Goal: Task Accomplishment & Management: Manage account settings

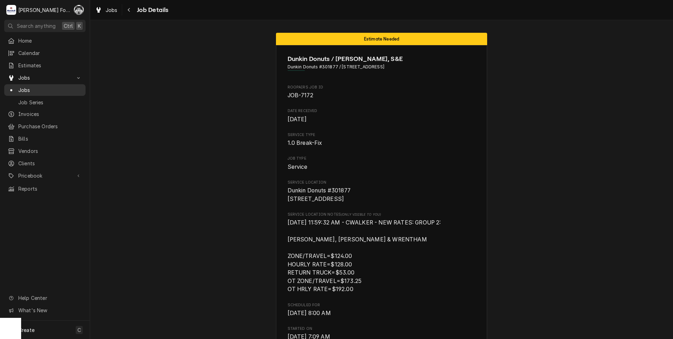
click at [27, 88] on span "Jobs" at bounding box center [50, 89] width 64 height 7
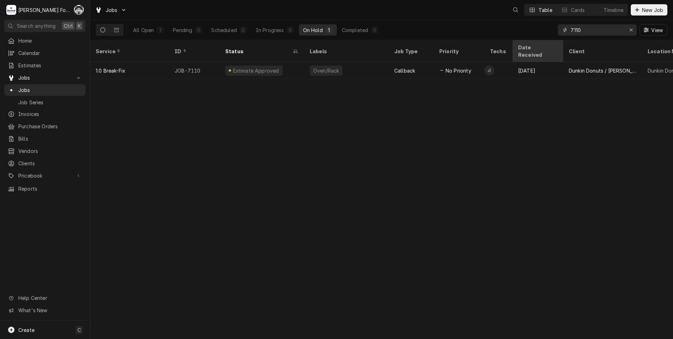
drag, startPoint x: 569, startPoint y: 38, endPoint x: 553, endPoint y: 41, distance: 16.4
click at [553, 41] on div "Jobs Table Cards Timeline New Job All Open 1 Pending 0 Scheduled 0 In Progress …" at bounding box center [381, 169] width 583 height 339
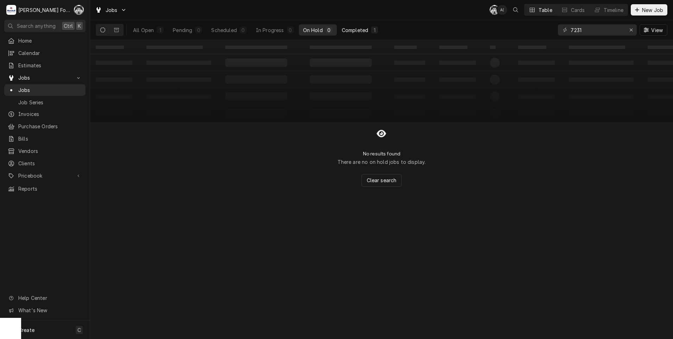
click at [349, 30] on div "Completed" at bounding box center [355, 29] width 26 height 7
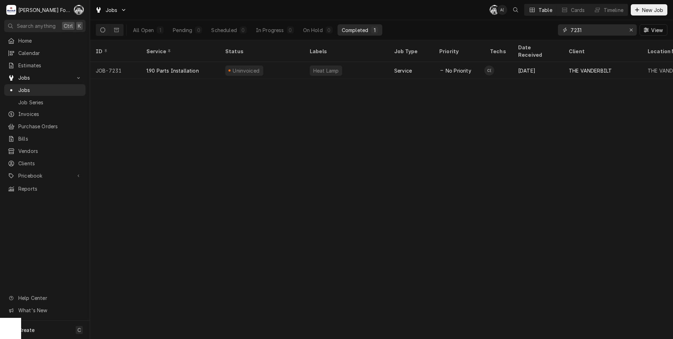
drag, startPoint x: 600, startPoint y: 31, endPoint x: 559, endPoint y: 36, distance: 41.2
click at [559, 36] on div "7231 View" at bounding box center [612, 30] width 109 height 20
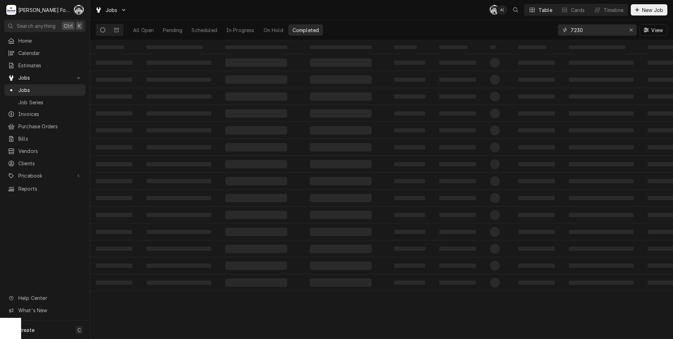
type input "7230"
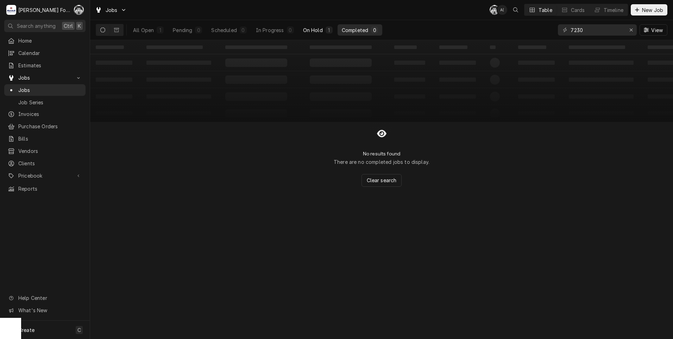
click at [318, 25] on button "On Hold 1" at bounding box center [318, 29] width 38 height 11
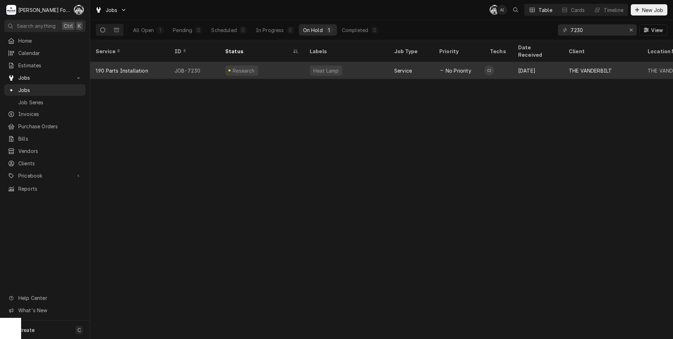
click at [299, 62] on div "Research" at bounding box center [262, 70] width 84 height 17
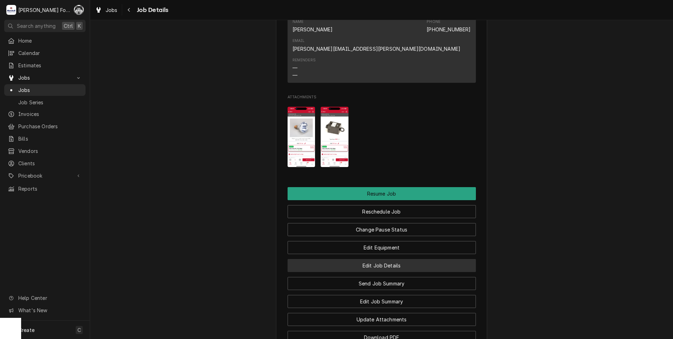
scroll to position [890, 0]
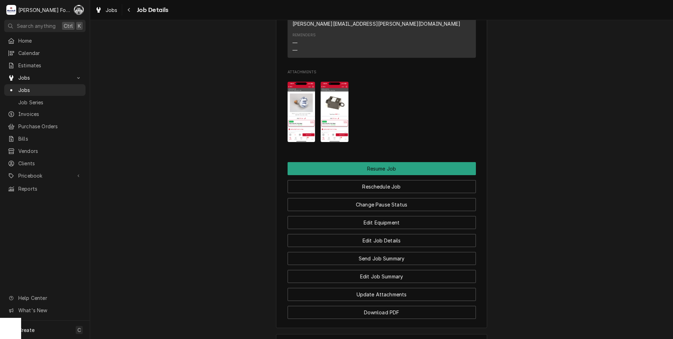
click at [294, 112] on img "Attachments" at bounding box center [302, 112] width 28 height 60
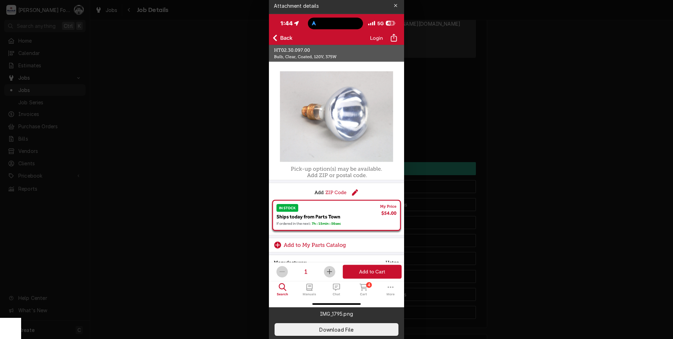
click at [522, 89] on div at bounding box center [336, 169] width 673 height 339
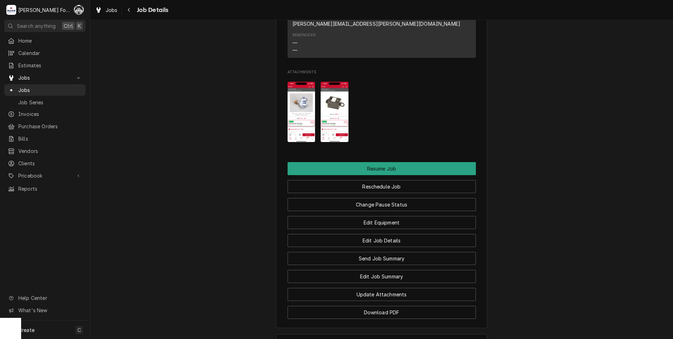
click at [334, 98] on img "Attachments" at bounding box center [335, 112] width 28 height 60
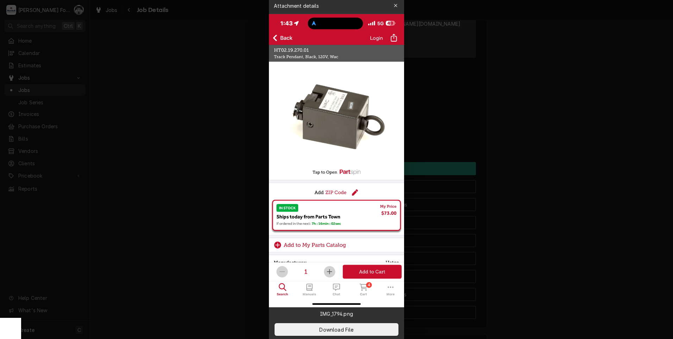
click at [531, 101] on div at bounding box center [336, 169] width 673 height 339
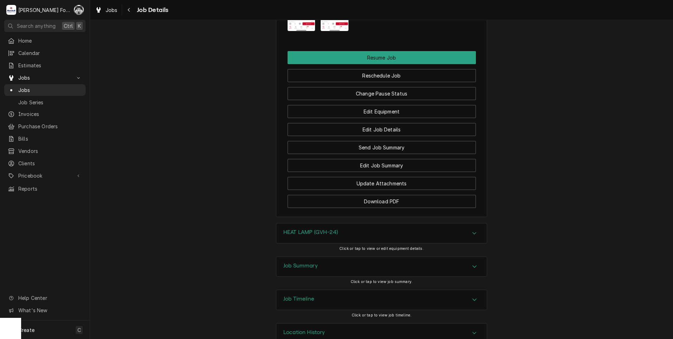
scroll to position [1007, 0]
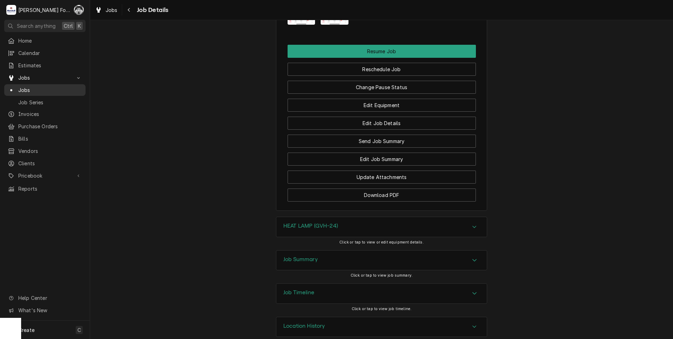
click at [23, 89] on span "Jobs" at bounding box center [50, 89] width 64 height 7
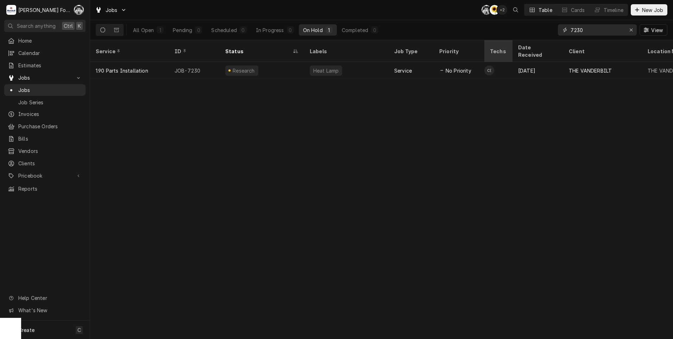
drag, startPoint x: 588, startPoint y: 32, endPoint x: 499, endPoint y: 43, distance: 89.8
click at [499, 43] on div "Jobs C( C( + 2 Table Cards Timeline New Job All Open 1 Pending 0 Scheduled 0 In…" at bounding box center [381, 169] width 583 height 339
type input "7119"
drag, startPoint x: 588, startPoint y: 30, endPoint x: 523, endPoint y: 39, distance: 65.5
click at [523, 39] on div "All Open 1 Pending 0 Scheduled 0 In Progress 0 On Hold 1 Completed 0 7119 View" at bounding box center [382, 30] width 572 height 20
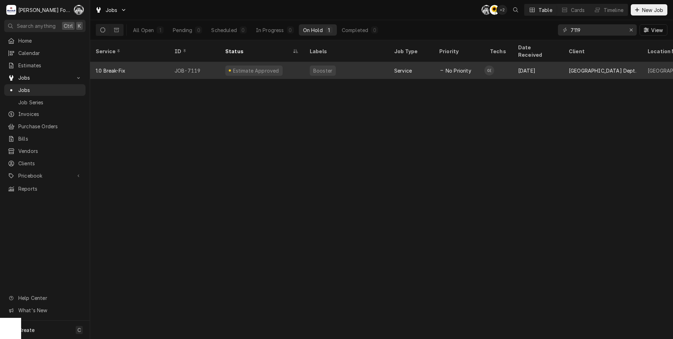
drag, startPoint x: 489, startPoint y: 9, endPoint x: 267, endPoint y: 67, distance: 229.3
click at [267, 67] on div "Estimate Approved" at bounding box center [262, 70] width 84 height 17
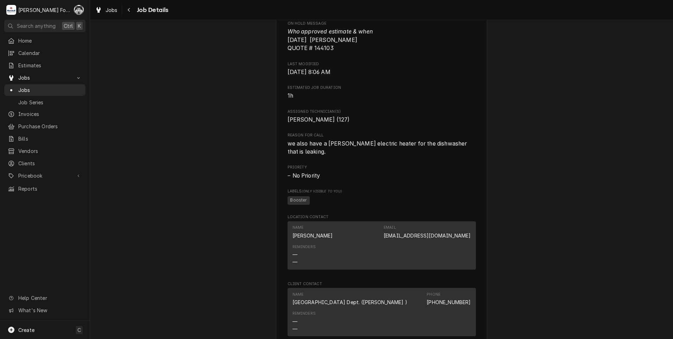
scroll to position [787, 0]
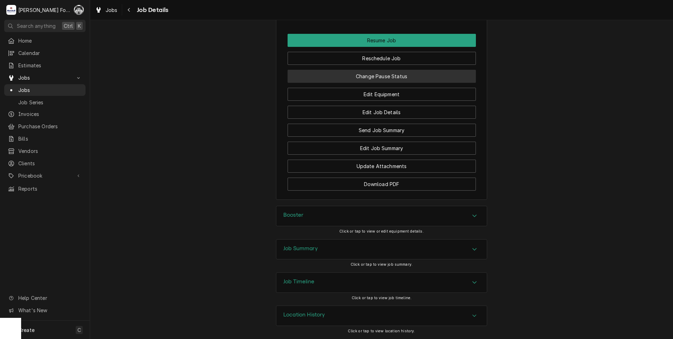
click at [375, 76] on button "Change Pause Status" at bounding box center [382, 76] width 188 height 13
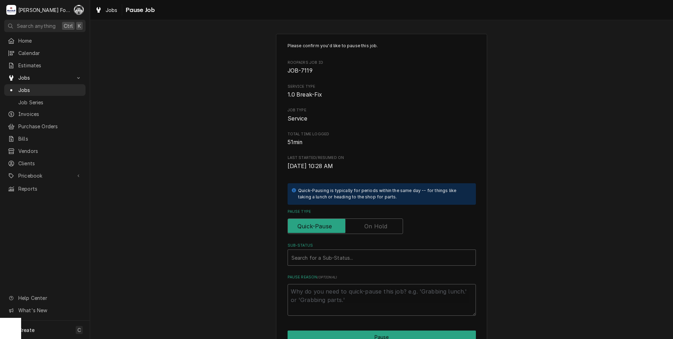
click at [381, 226] on label "Pause Type" at bounding box center [345, 225] width 115 height 15
click at [381, 226] on input "Pause Type" at bounding box center [345, 225] width 109 height 15
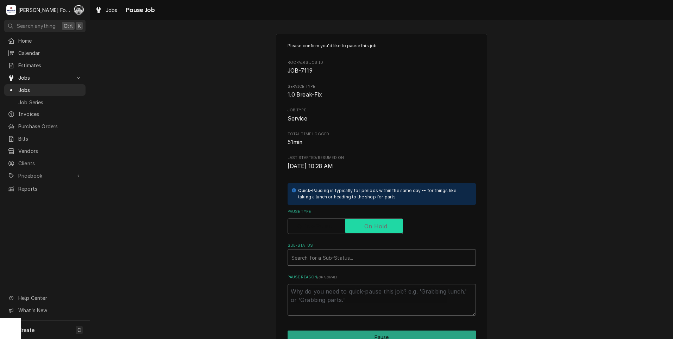
checkbox input "true"
drag, startPoint x: 346, startPoint y: 275, endPoint x: 343, endPoint y: 259, distance: 15.8
click at [346, 275] on label "Pause Reason ( optional )" at bounding box center [382, 277] width 188 height 6
click at [346, 284] on textarea "Pause Reason ( optional )" at bounding box center [382, 300] width 188 height 32
click at [343, 259] on div "Sub-Status" at bounding box center [382, 257] width 181 height 13
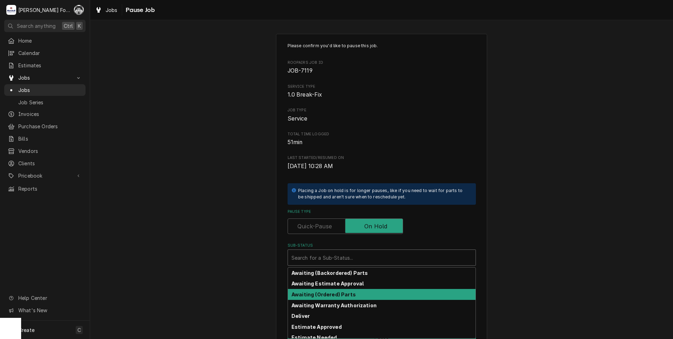
click at [335, 296] on strong "Awaiting (Ordered) Parts" at bounding box center [324, 294] width 64 height 6
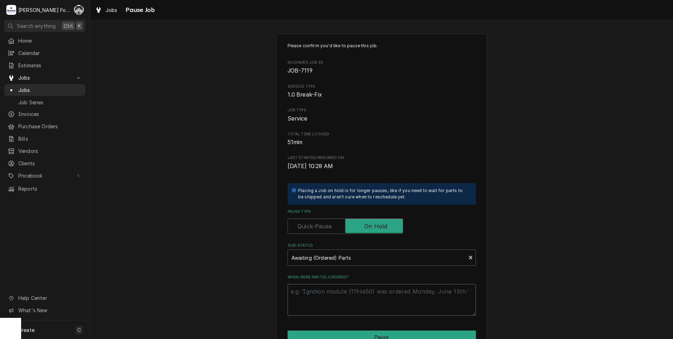
click at [332, 293] on textarea "When were part(s) ordered?" at bounding box center [382, 300] width 188 height 32
type textarea "x"
type textarea "9"
type textarea "x"
type textarea "9/"
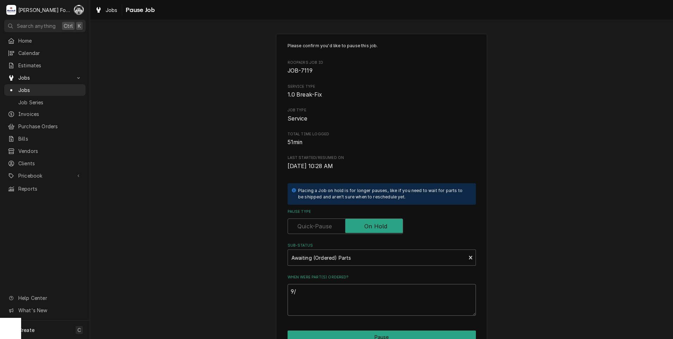
type textarea "x"
type textarea "9/4"
type textarea "x"
type textarea "9/4/"
type textarea "x"
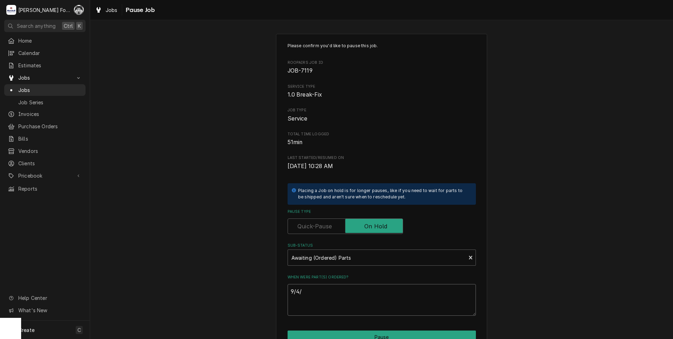
type textarea "9/4/2"
type textarea "x"
type textarea "9/4/20"
type textarea "x"
type textarea "9/4/202"
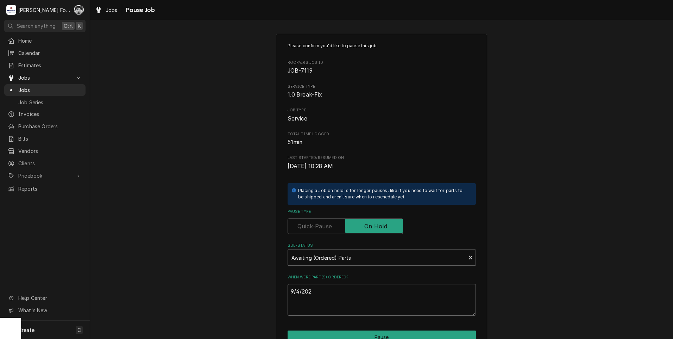
type textarea "x"
drag, startPoint x: 320, startPoint y: 291, endPoint x: 279, endPoint y: 292, distance: 40.5
click at [279, 291] on div "Please confirm you'd like to pause this job. Roopairs Job ID JOB-7119 Service T…" at bounding box center [381, 211] width 211 height 355
drag, startPoint x: 301, startPoint y: 287, endPoint x: 305, endPoint y: 292, distance: 6.8
type textarea "9/4/2025"
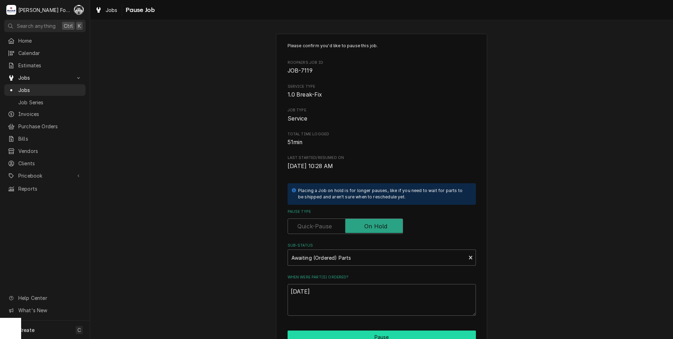
click at [348, 333] on button "Pause" at bounding box center [382, 336] width 188 height 13
type textarea "x"
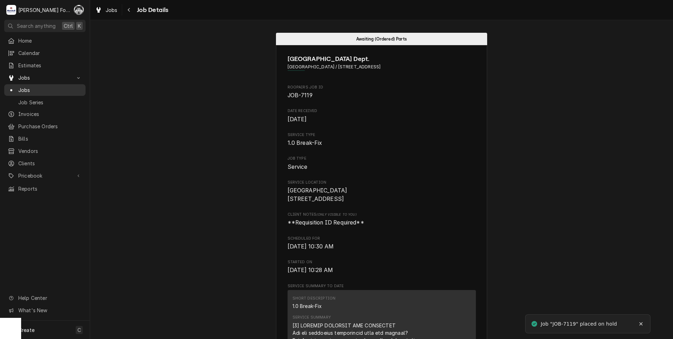
click at [26, 86] on span "Jobs" at bounding box center [50, 89] width 64 height 7
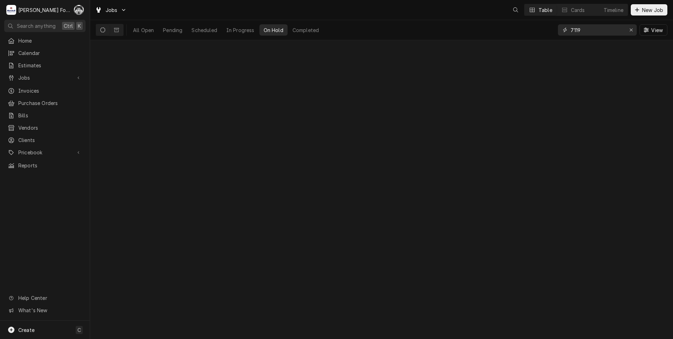
click at [527, 40] on div "Jobs Table Cards Timeline New Job All Open Pending Scheduled In Progress On Hol…" at bounding box center [381, 169] width 583 height 339
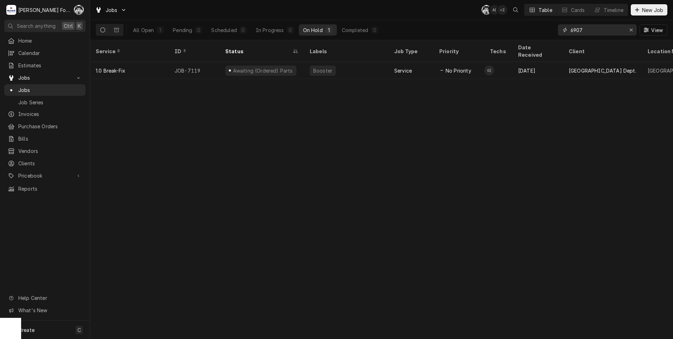
type input "6907"
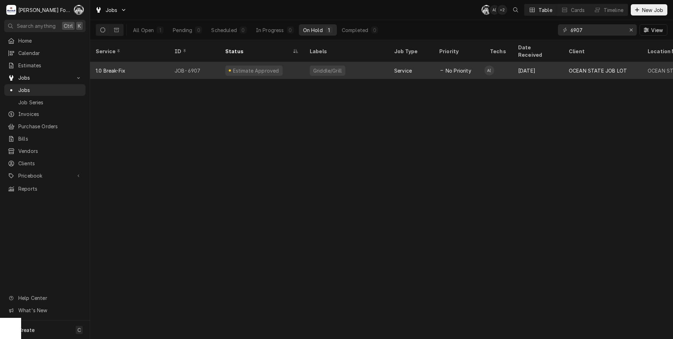
click at [368, 65] on div "Griddle/Grill" at bounding box center [346, 70] width 84 height 17
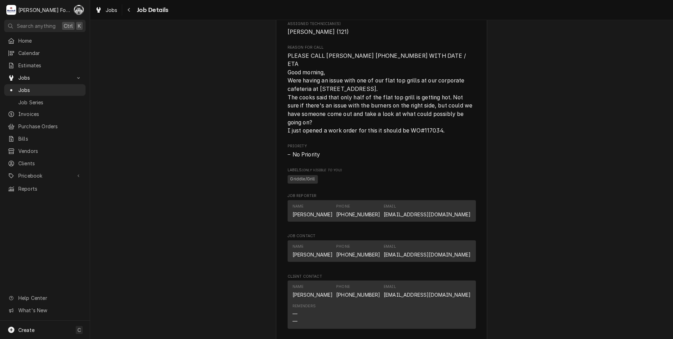
scroll to position [782, 0]
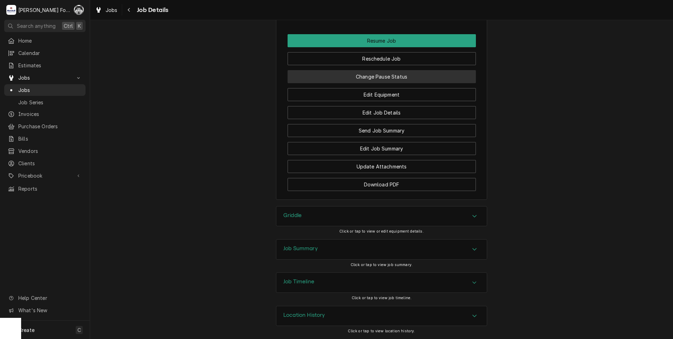
click at [361, 74] on button "Change Pause Status" at bounding box center [382, 76] width 188 height 13
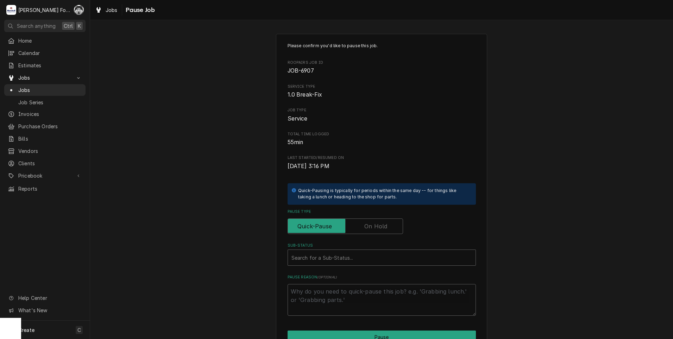
click at [366, 225] on label "Pause Type" at bounding box center [345, 225] width 115 height 15
click at [366, 225] on input "Pause Type" at bounding box center [345, 225] width 109 height 15
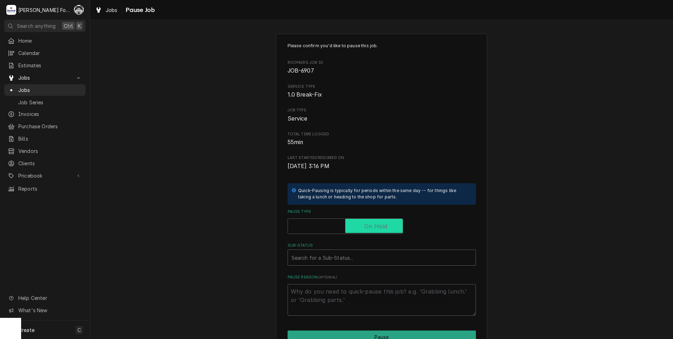
checkbox input "true"
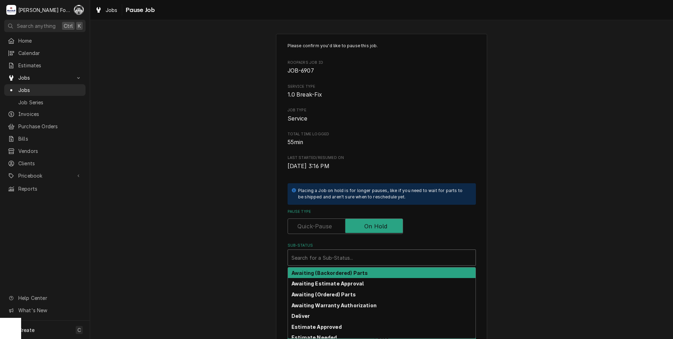
click at [341, 255] on div "Sub-Status" at bounding box center [382, 257] width 181 height 13
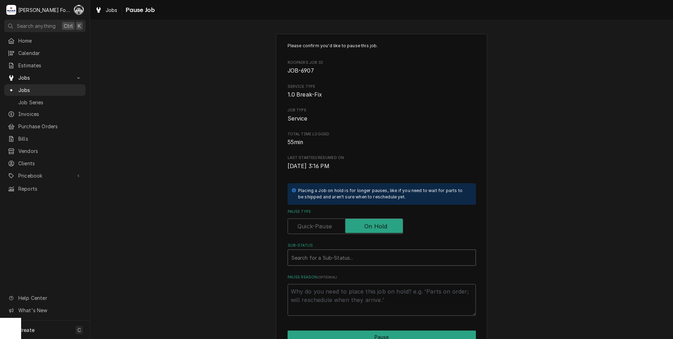
drag, startPoint x: 341, startPoint y: 259, endPoint x: 312, endPoint y: 247, distance: 31.4
click at [312, 247] on label "Sub-Status" at bounding box center [382, 246] width 188 height 6
click at [307, 258] on div "Sub-Status" at bounding box center [382, 257] width 181 height 13
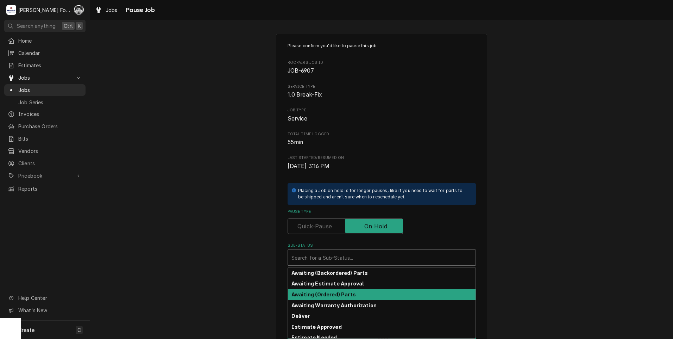
click at [324, 295] on strong "Awaiting (Ordered) Parts" at bounding box center [324, 294] width 64 height 6
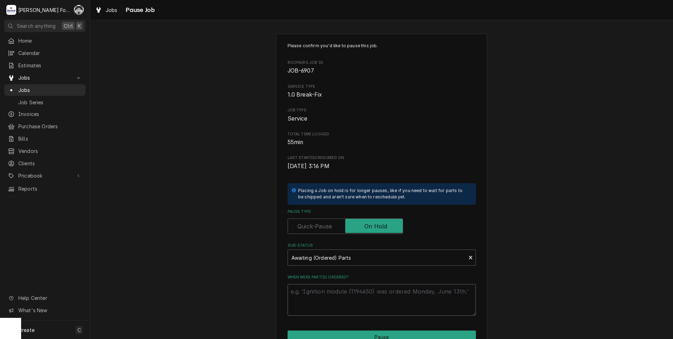
click at [325, 300] on textarea "When were part(s) ordered?" at bounding box center [382, 300] width 188 height 32
paste textarea "9/4/2025"
type textarea "x"
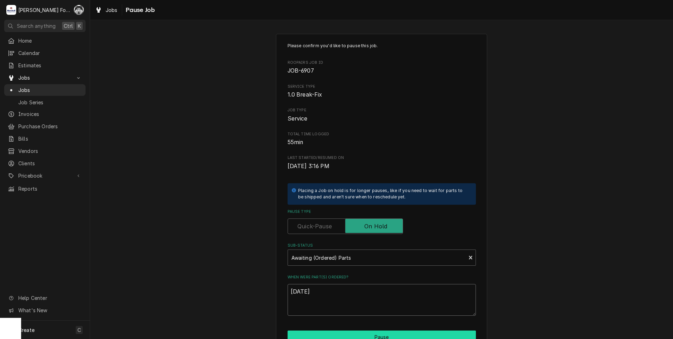
type textarea "9/4/2025"
click at [341, 332] on button "Pause" at bounding box center [382, 336] width 188 height 13
type textarea "x"
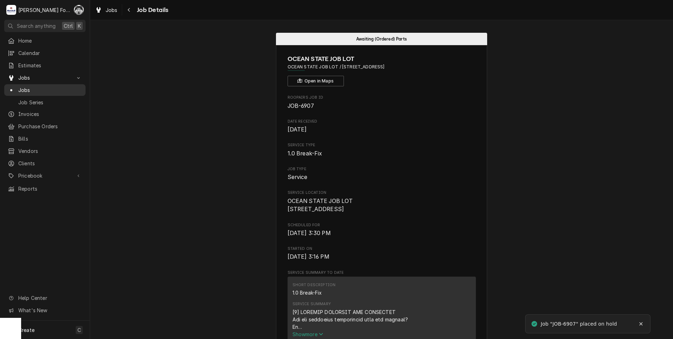
click at [26, 88] on span "Jobs" at bounding box center [50, 89] width 64 height 7
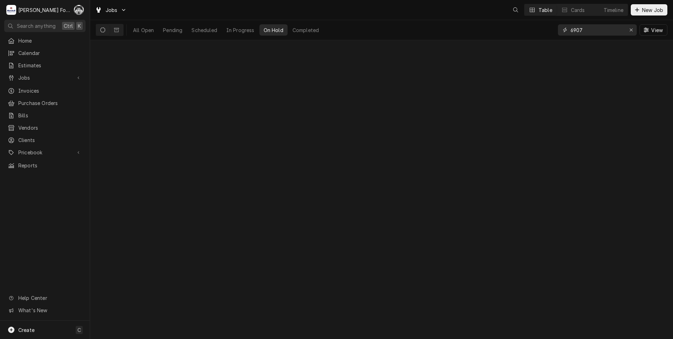
click at [516, 35] on div "All Open Pending Scheduled In Progress On Hold Completed 6907 View" at bounding box center [382, 30] width 572 height 20
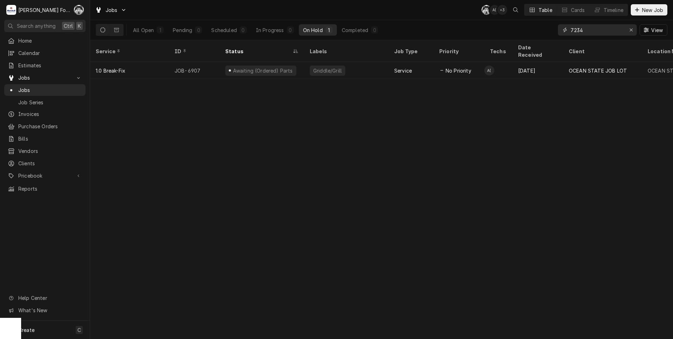
type input "7234"
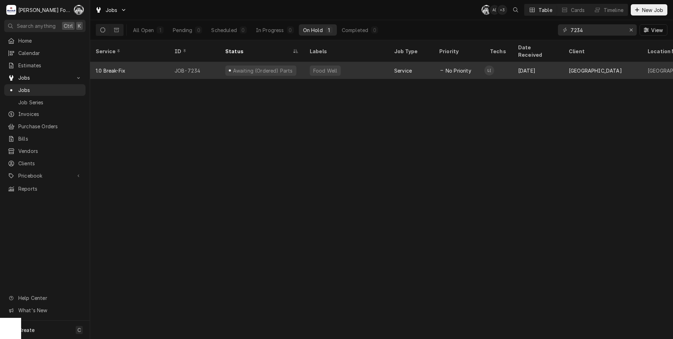
click at [403, 67] on div "Service" at bounding box center [403, 70] width 18 height 7
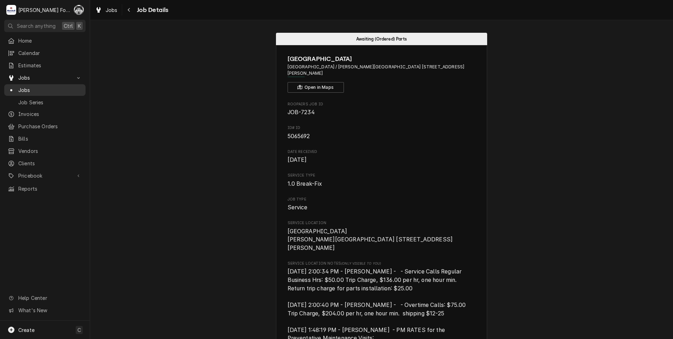
click at [24, 88] on span "Jobs" at bounding box center [50, 89] width 64 height 7
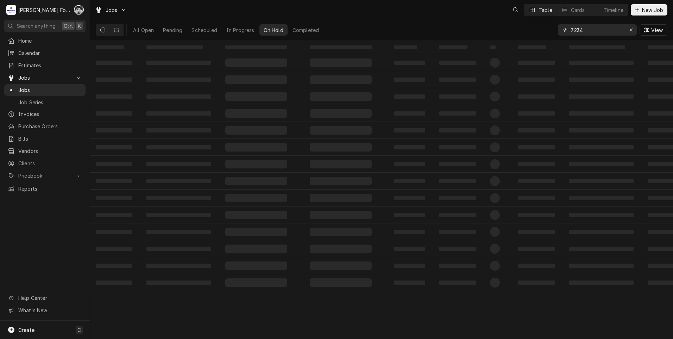
drag, startPoint x: 596, startPoint y: 25, endPoint x: 582, endPoint y: 26, distance: 14.5
click at [568, 25] on div "7234" at bounding box center [597, 29] width 79 height 11
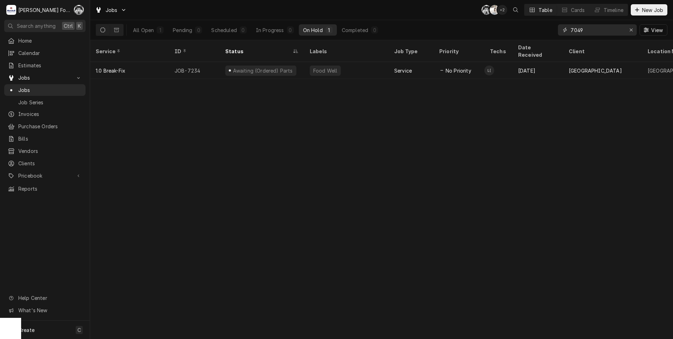
type input "7049"
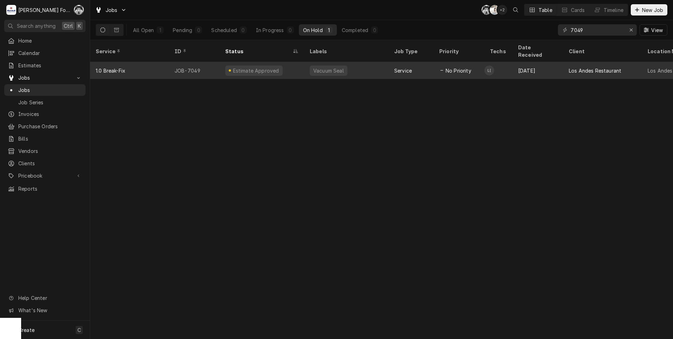
click at [322, 67] on div "Vacuum Seal" at bounding box center [329, 70] width 32 height 7
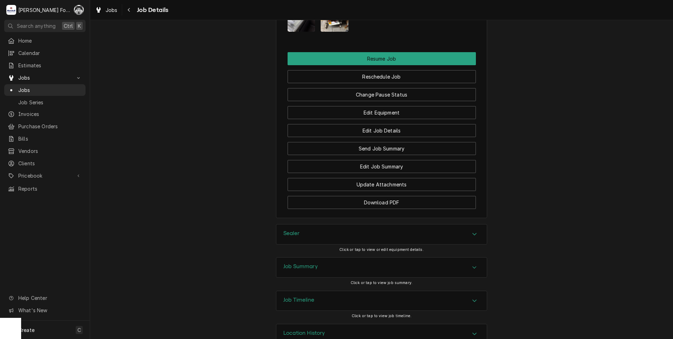
scroll to position [899, 0]
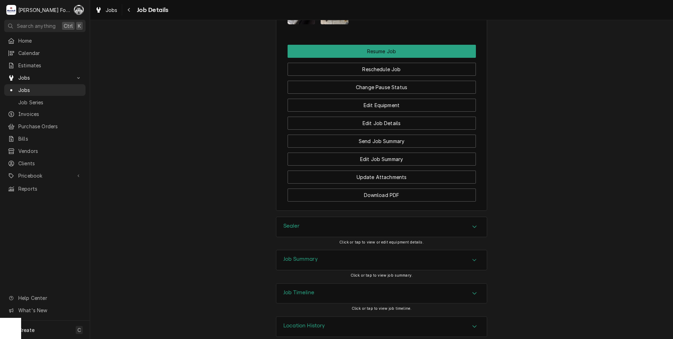
click at [367, 94] on div "Edit Equipment" at bounding box center [382, 103] width 188 height 18
click at [366, 81] on button "Change Pause Status" at bounding box center [382, 87] width 188 height 13
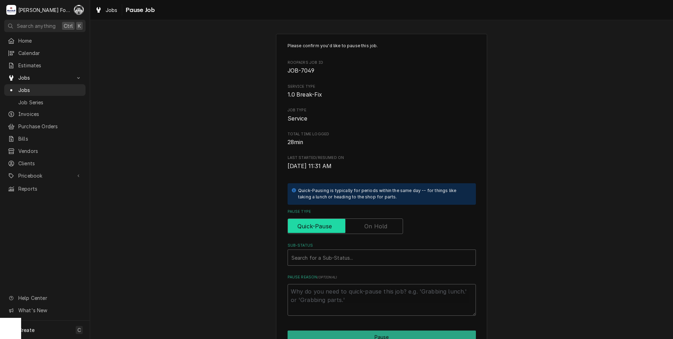
click at [351, 225] on input "Pause Type" at bounding box center [345, 225] width 109 height 15
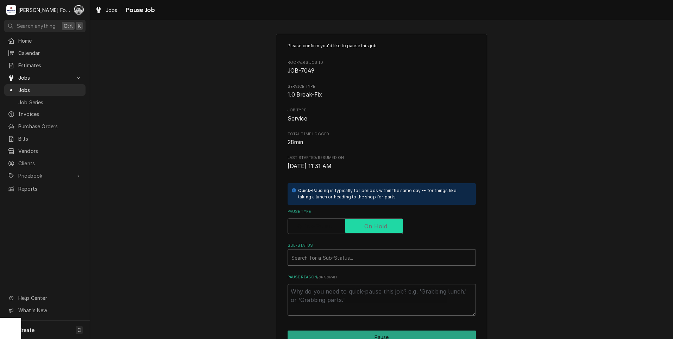
checkbox input "true"
click at [350, 259] on div "Sub-Status" at bounding box center [382, 257] width 181 height 13
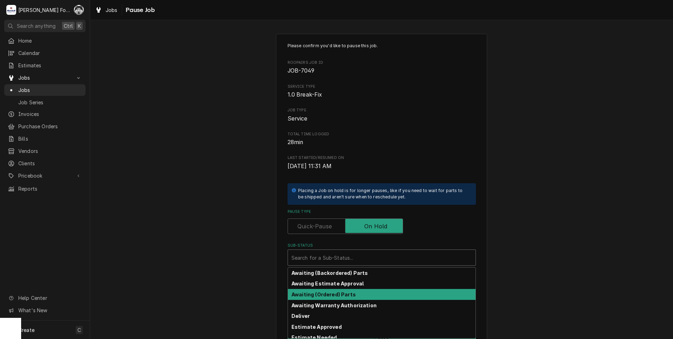
click at [338, 292] on strong "Awaiting (Ordered) Parts" at bounding box center [324, 294] width 64 height 6
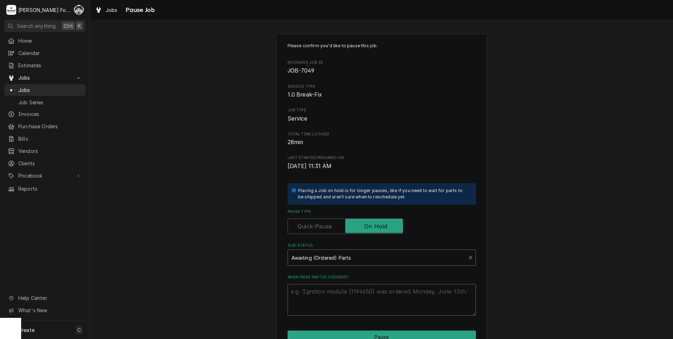
click at [336, 292] on textarea "When were part(s) ordered?" at bounding box center [382, 300] width 188 height 32
paste textarea "[DATE]"
type textarea "x"
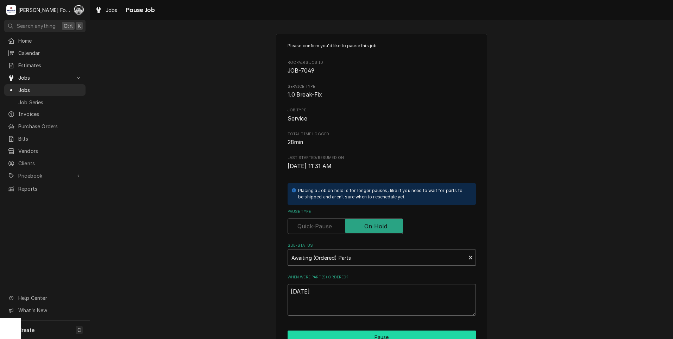
type textarea "[DATE]"
click at [335, 333] on button "Pause" at bounding box center [382, 336] width 188 height 13
type textarea "x"
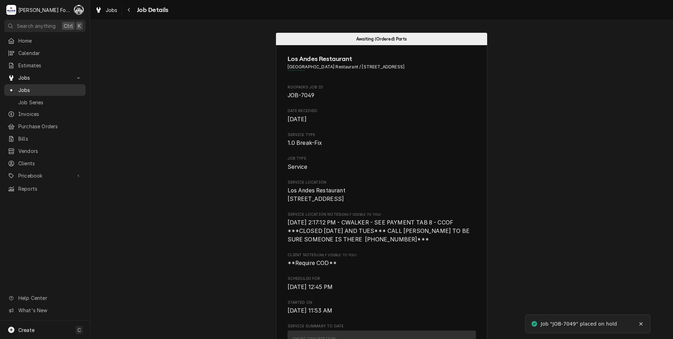
click at [30, 86] on span "Jobs" at bounding box center [50, 89] width 64 height 7
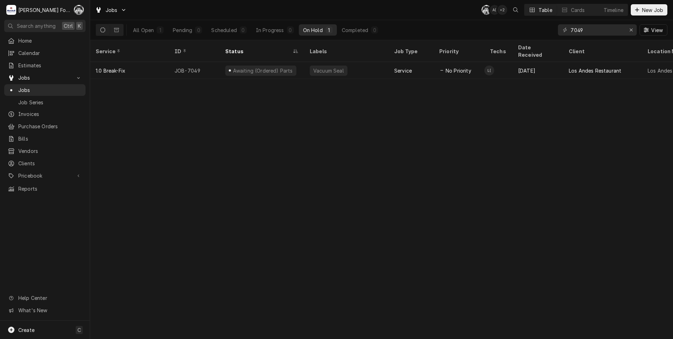
click at [541, 38] on div "All Open 1 Pending 0 Scheduled 0 In Progress 0 On Hold 1 Completed 0 7049 View" at bounding box center [382, 30] width 572 height 20
type input "7110"
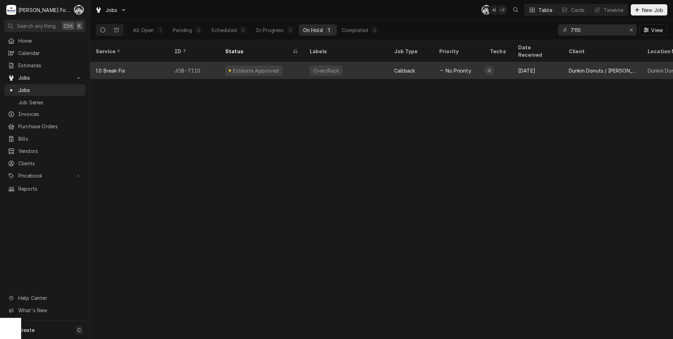
click at [393, 70] on div "Callback" at bounding box center [411, 70] width 45 height 17
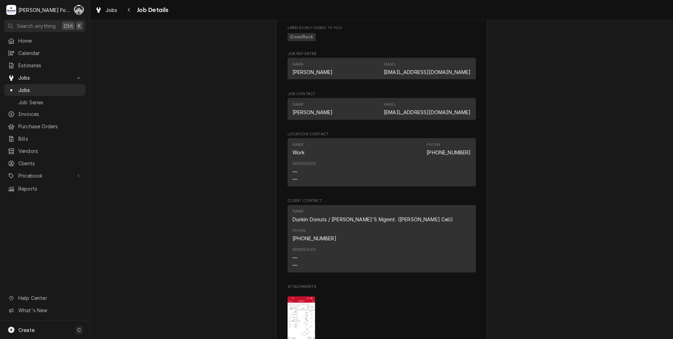
scroll to position [1028, 0]
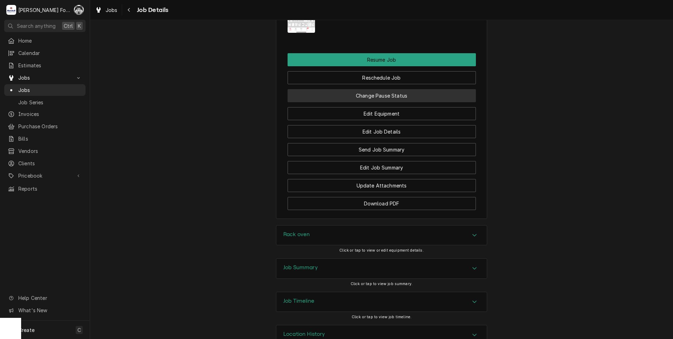
click at [368, 89] on button "Change Pause Status" at bounding box center [382, 95] width 188 height 13
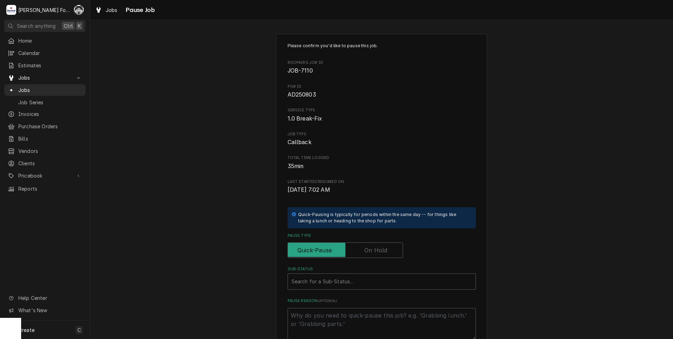
click at [370, 251] on label "Pause Type" at bounding box center [345, 249] width 115 height 15
click at [370, 251] on input "Pause Type" at bounding box center [345, 249] width 109 height 15
checkbox input "true"
click at [353, 285] on div "Sub-Status" at bounding box center [382, 281] width 181 height 13
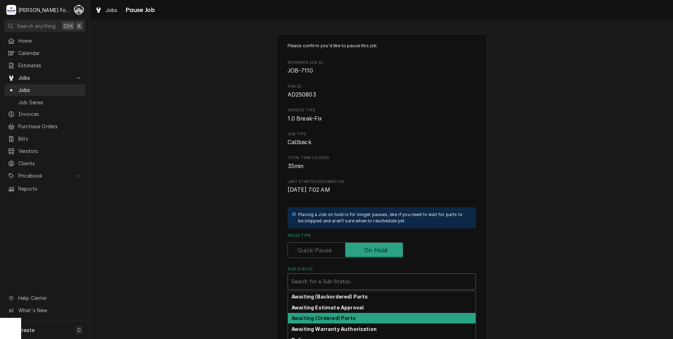
click at [313, 318] on strong "Awaiting (Ordered) Parts" at bounding box center [324, 318] width 64 height 6
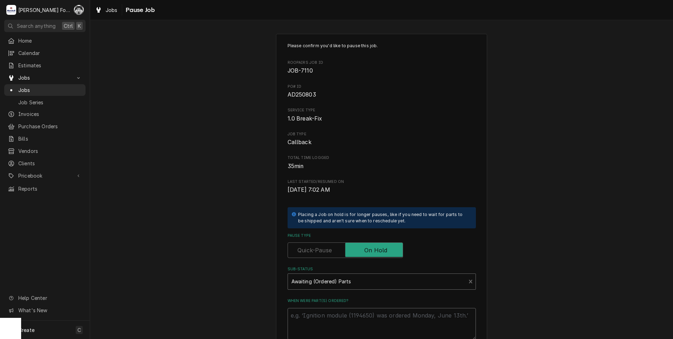
click at [313, 317] on textarea "When were part(s) ordered?" at bounding box center [382, 324] width 188 height 32
paste textarea "9/4/2025"
type textarea "x"
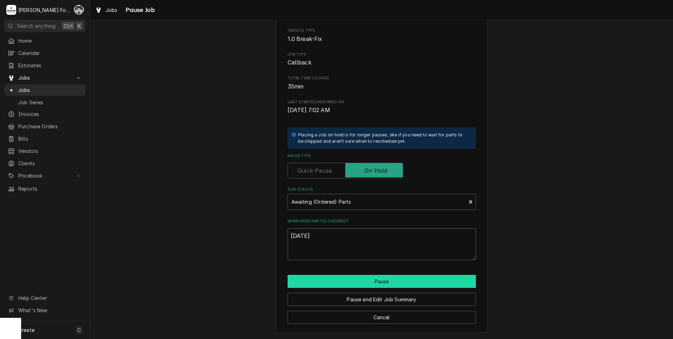
type textarea "9/4/2025"
click at [322, 280] on button "Pause" at bounding box center [382, 281] width 188 height 13
type textarea "x"
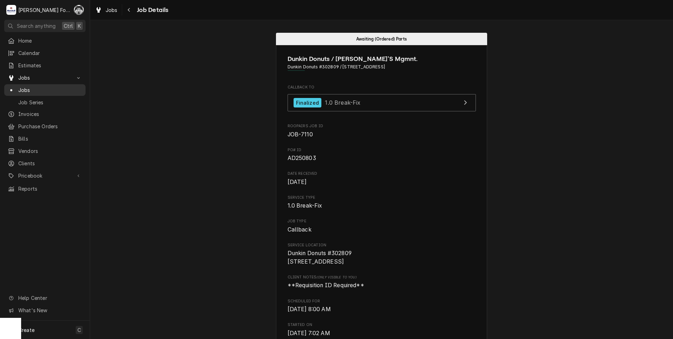
click at [25, 88] on span "Jobs" at bounding box center [50, 89] width 64 height 7
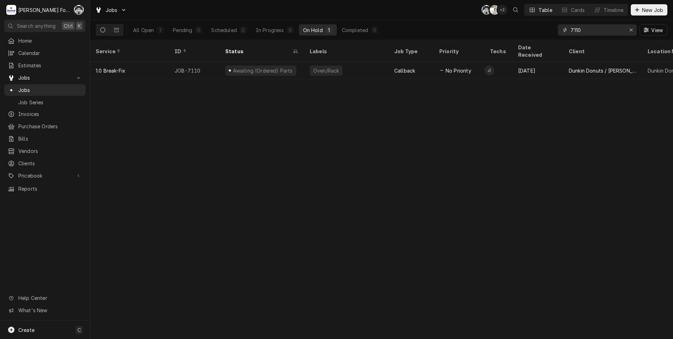
drag, startPoint x: 579, startPoint y: 33, endPoint x: 544, endPoint y: 39, distance: 35.7
click at [546, 39] on div "All Open 1 Pending 0 Scheduled 0 In Progress 0 On Hold 1 Completed 0 7110 View" at bounding box center [382, 30] width 572 height 20
type input "7230"
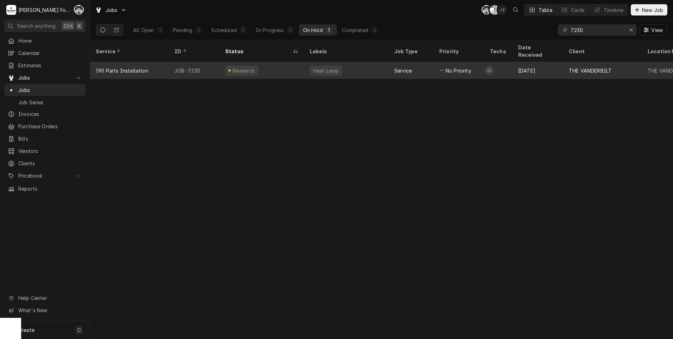
click at [388, 62] on div "Heat Lamp" at bounding box center [346, 70] width 84 height 17
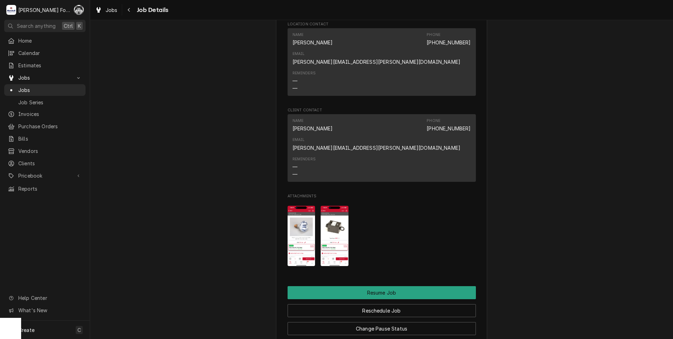
scroll to position [772, 0]
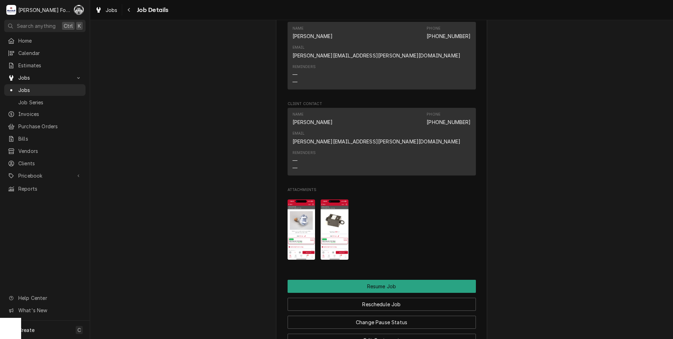
click at [298, 216] on img "Attachments" at bounding box center [302, 229] width 28 height 60
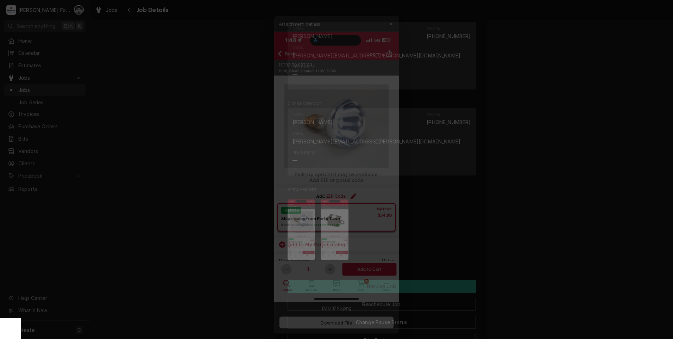
click at [562, 101] on div at bounding box center [336, 169] width 673 height 339
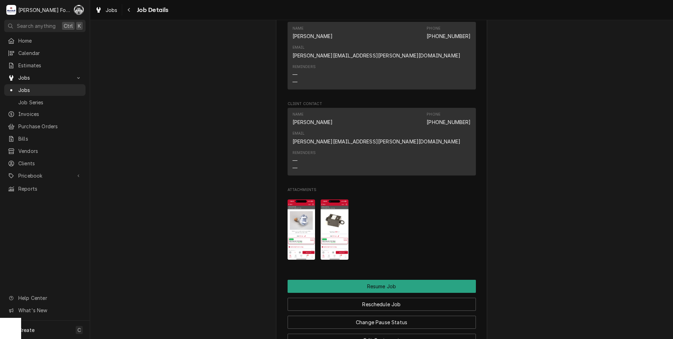
click at [343, 212] on img "Attachments" at bounding box center [335, 229] width 28 height 60
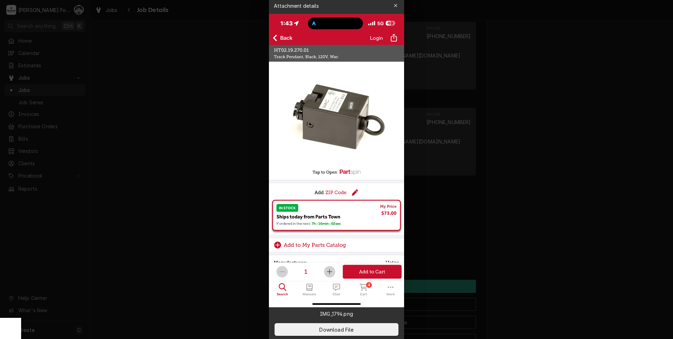
click at [166, 153] on div at bounding box center [336, 169] width 673 height 339
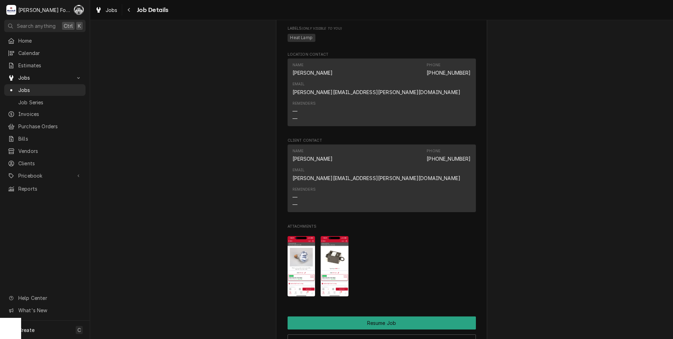
scroll to position [538, 0]
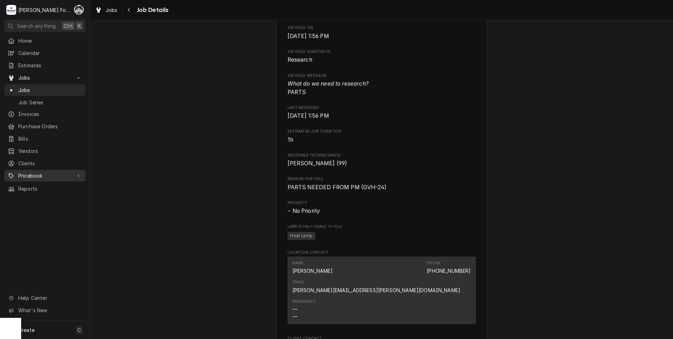
click at [44, 172] on span "Pricebook" at bounding box center [44, 175] width 53 height 7
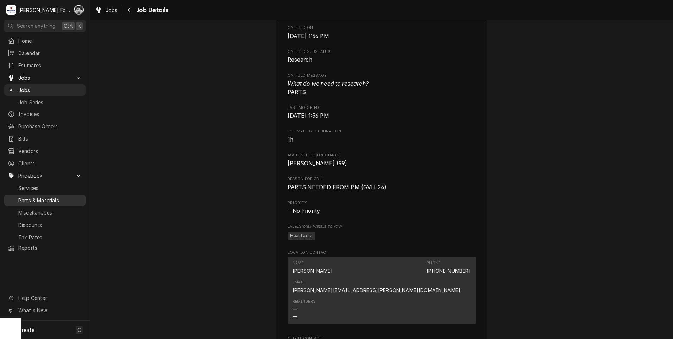
click at [41, 199] on div "Parts & Materials" at bounding box center [45, 200] width 79 height 9
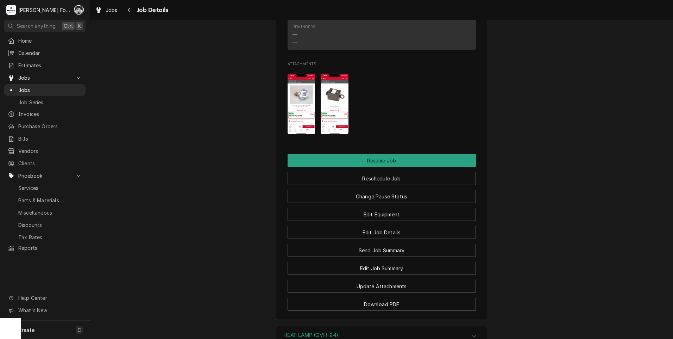
scroll to position [1007, 0]
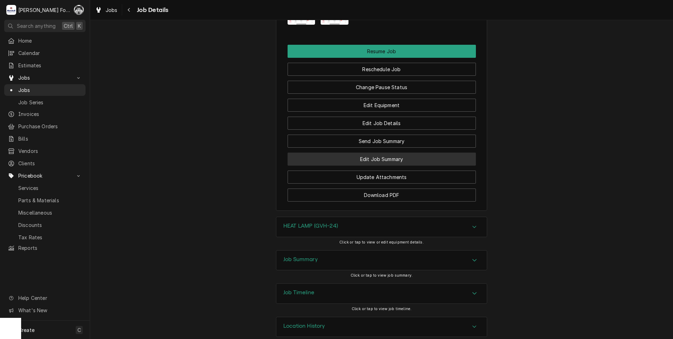
click at [360, 152] on button "Edit Job Summary" at bounding box center [382, 158] width 188 height 13
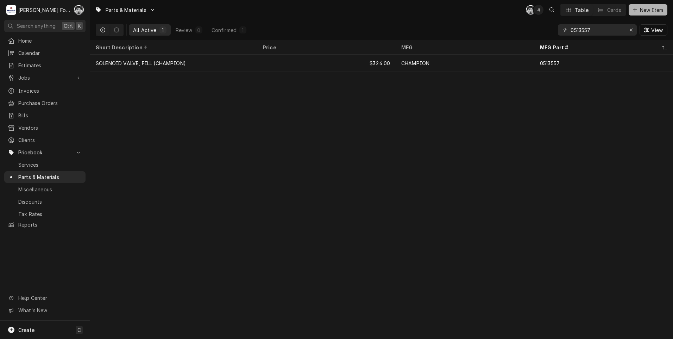
click at [632, 10] on div "Dynamic Content Wrapper" at bounding box center [635, 9] width 7 height 7
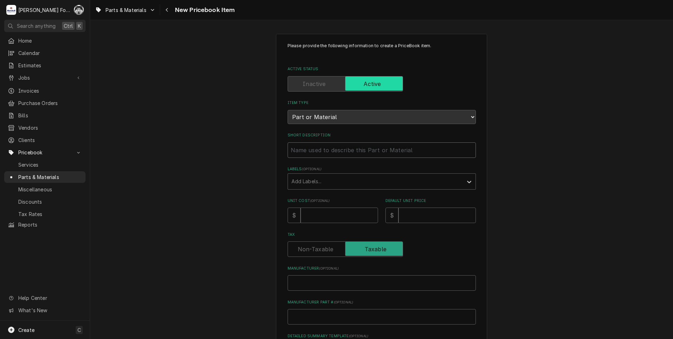
click at [321, 151] on input "Short Description" at bounding box center [382, 149] width 188 height 15
type textarea "x"
type input "B"
type textarea "x"
type input "BU"
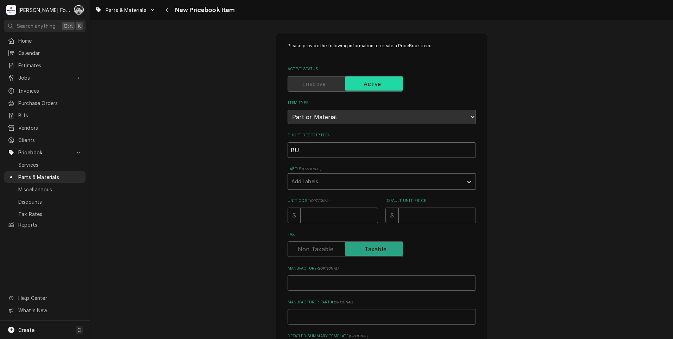
type textarea "x"
type input "BUL"
type textarea "x"
type input "BULB"
type textarea "x"
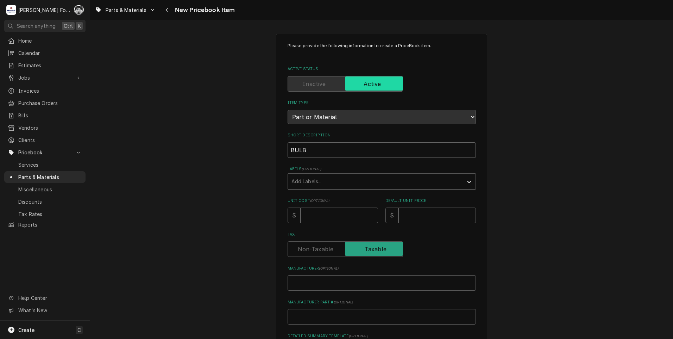
type input "BULB,"
type textarea "x"
type input "BULB,"
type textarea "x"
type input "BULB, C"
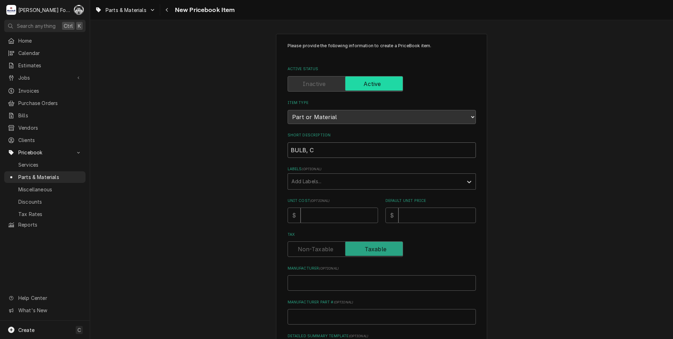
type textarea "x"
type input "BULB, CO"
type textarea "x"
type input "BULB, COA"
type textarea "x"
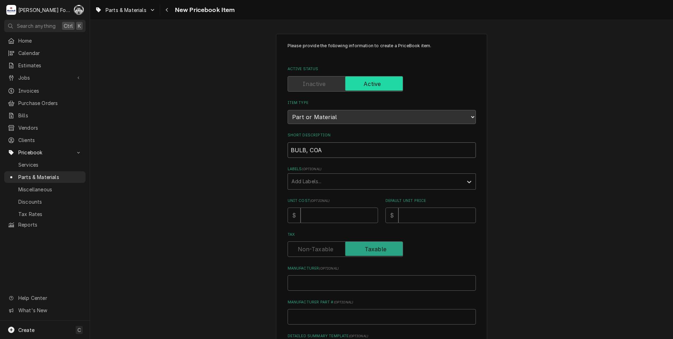
type input "BULB, COAT"
type textarea "x"
type input "BULB, COATE"
type textarea "x"
type input "BULB, COATED"
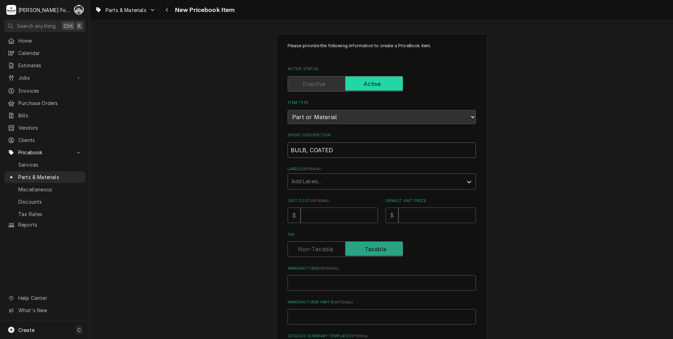
type textarea "x"
type input "BULB, COATED"
type textarea "x"
type input "BULB, COATED 1"
type textarea "x"
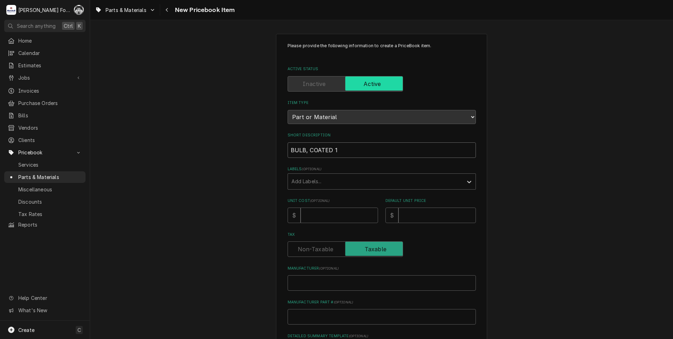
type input "BULB, COATED 12"
type textarea "x"
type input "BULB, COATED 120"
type textarea "x"
type input "BULB, COATED 120V"
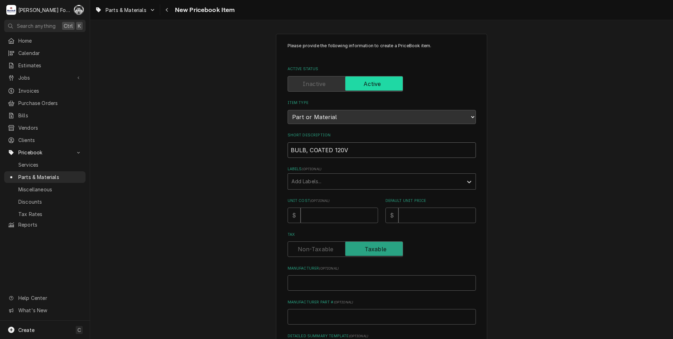
type textarea "x"
type input "BULB, COATED 120V"
type textarea "x"
type input "BULB, COATED 120V C"
type textarea "x"
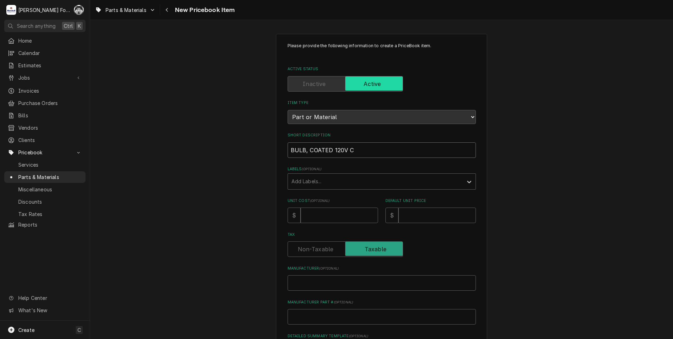
type input "BULB, COATED 120V CL"
type textarea "x"
type input "BULB, COATED 120V CLE"
type textarea "x"
type input "BULB, COATED 120V CLEA"
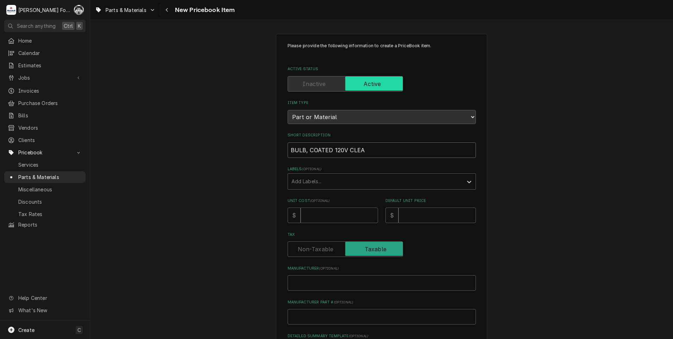
type textarea "x"
type input "BULB, COATED 120V CLEAR"
type textarea "x"
type input "BULB, COATED 120V CLEAR"
type textarea "x"
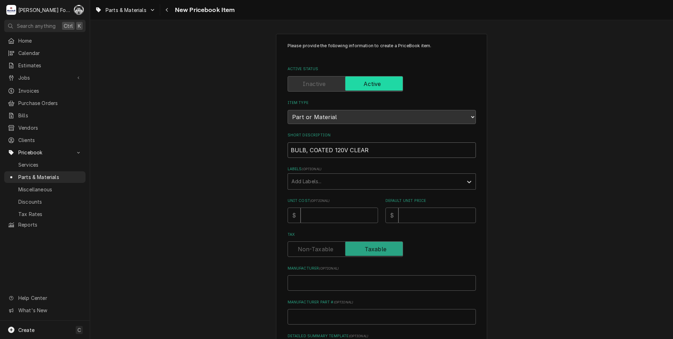
type input "BULB, COATED 120V CLEAR ("
type textarea "x"
type input "BULB, COATED 120V CLEAR (H"
type textarea "x"
type input "BULB, COATED 120V CLEAR (HA"
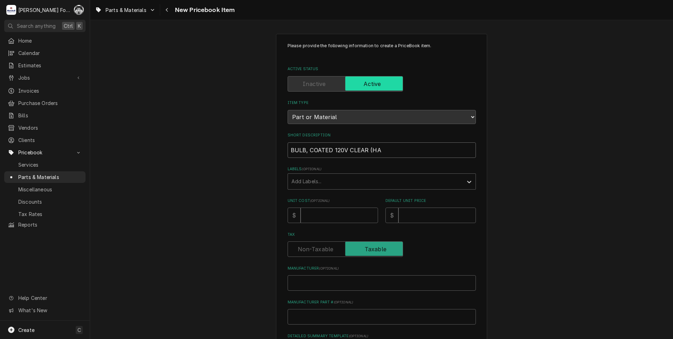
type textarea "x"
type input "BULB, COATED 120V CLEAR (HAT"
type textarea "x"
type input "BULB, COATED 120V CLEAR (HATC"
type textarea "x"
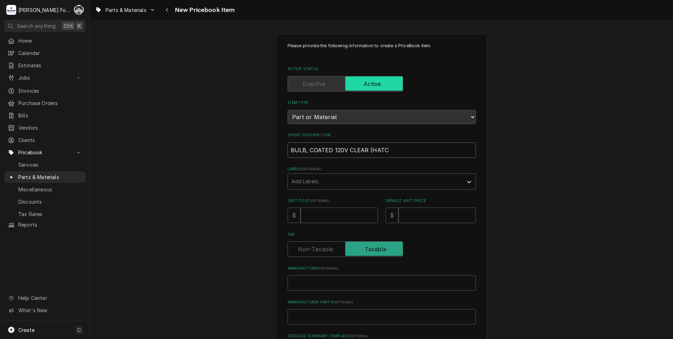
type input "BULB, COATED 120V CLEAR (HATCO"
type textarea "x"
type input "BULB, COATED 120V CLEAR (HATCO)"
type input "M"
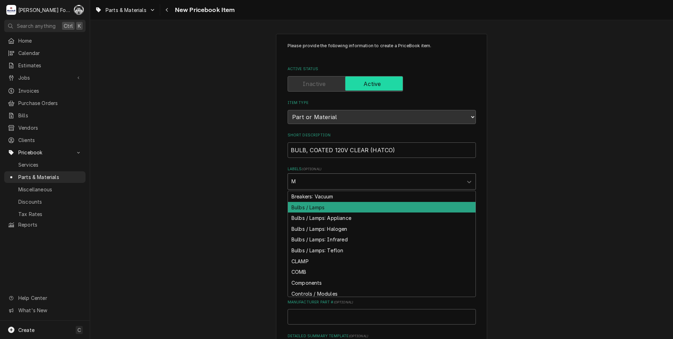
type textarea "x"
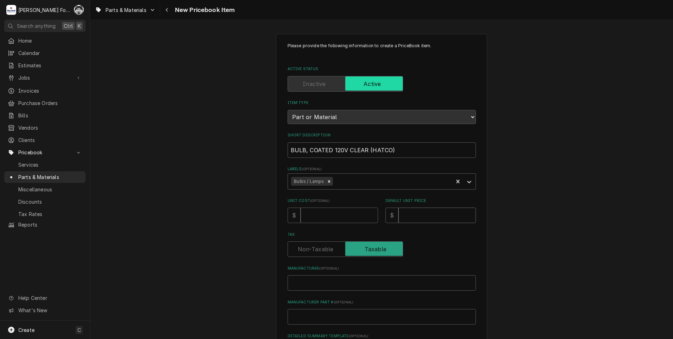
type textarea "x"
type input "5"
type textarea "x"
type input "54"
type textarea "x"
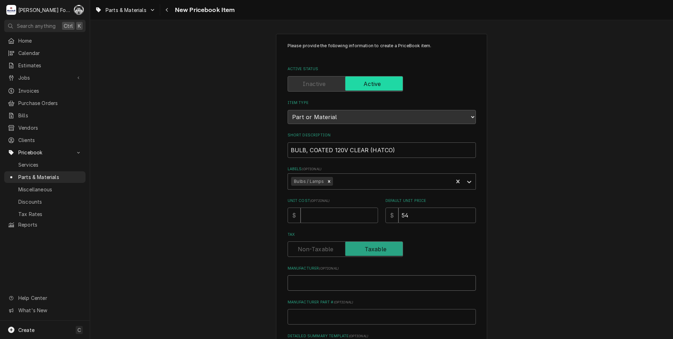
type input "H"
type textarea "x"
type input "HA"
type textarea "x"
type input "HAT"
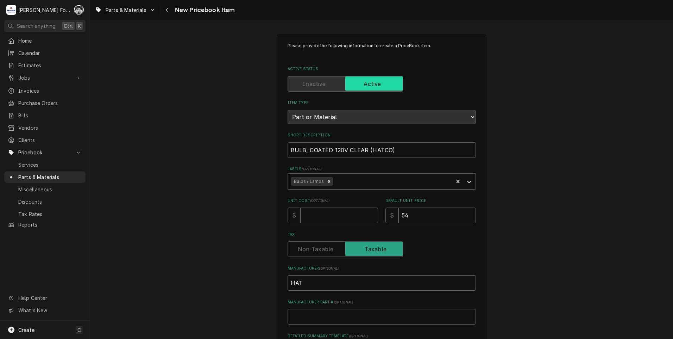
type textarea "x"
type input "HATC"
type textarea "x"
type input "HATCO"
type textarea "x"
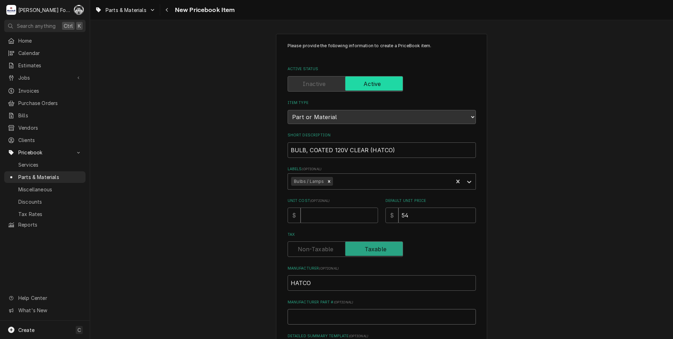
type input "0"
type textarea "x"
type input "02"
type textarea "x"
type input "02."
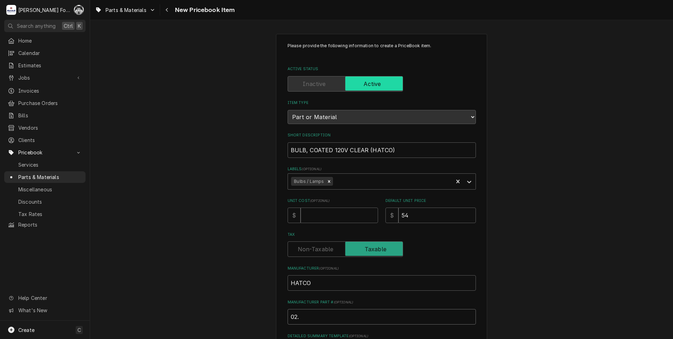
type textarea "x"
type input "02.1"
type textarea "x"
type input "02.19"
type textarea "x"
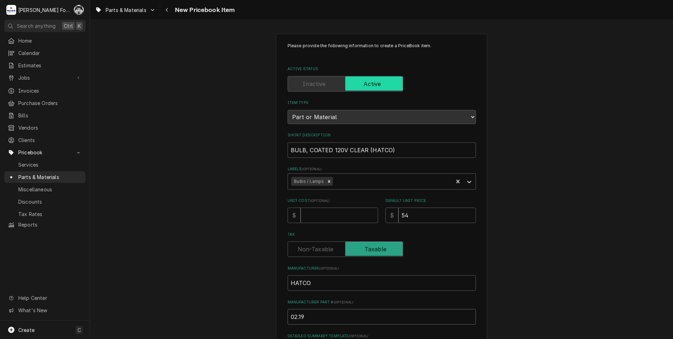
type input "02.19."
type textarea "x"
type input "02.19.2"
type textarea "x"
type input "02.19.27"
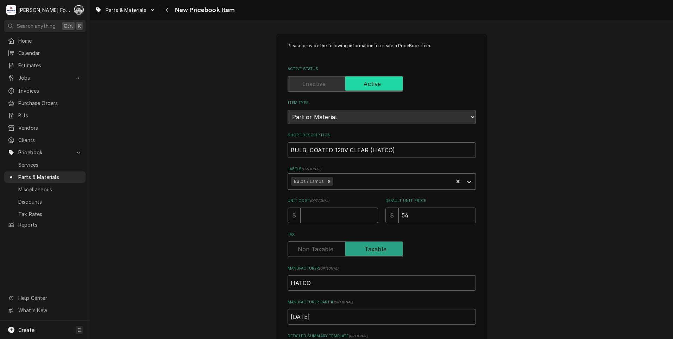
type textarea "x"
type input "02.19.270"
type textarea "x"
type input "02.19.270."
type textarea "x"
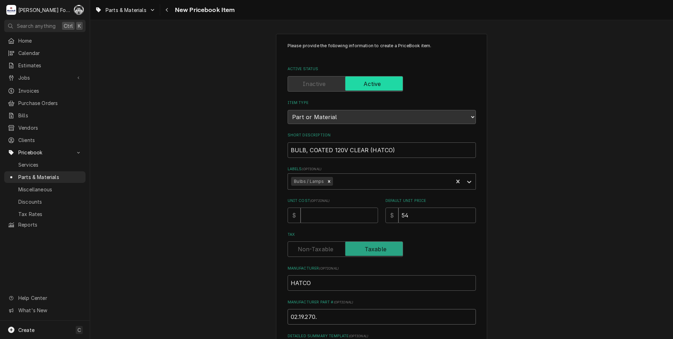
type input "02.19.270.0"
type textarea "x"
type input "02.19.270.01"
drag, startPoint x: 330, startPoint y: 321, endPoint x: 249, endPoint y: 322, distance: 81.7
click at [249, 322] on div "Please provide the following information to create a PriceBook item. Active Sta…" at bounding box center [381, 263] width 583 height 472
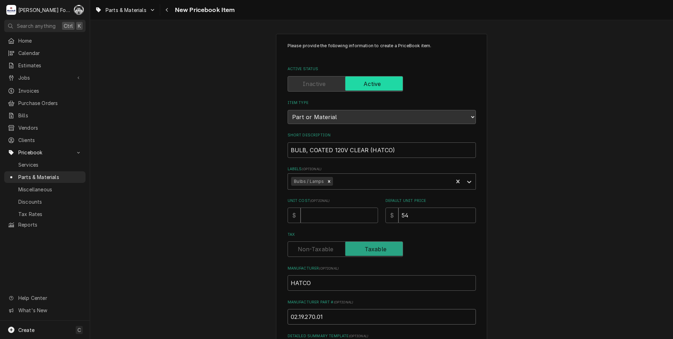
type textarea "x"
type input "0"
type textarea "x"
type input "02"
type textarea "x"
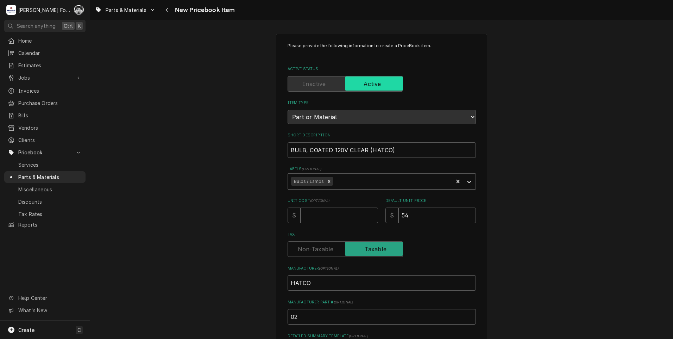
type input "02."
type textarea "x"
type input "02.3"
type textarea "x"
type input "02.30"
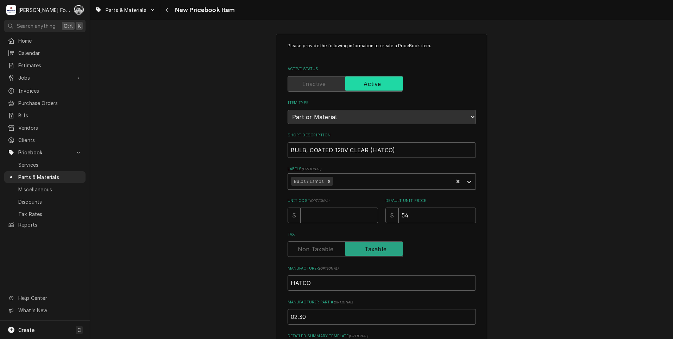
type textarea "x"
type input "02.30."
type textarea "x"
type input "02.30.0"
type textarea "x"
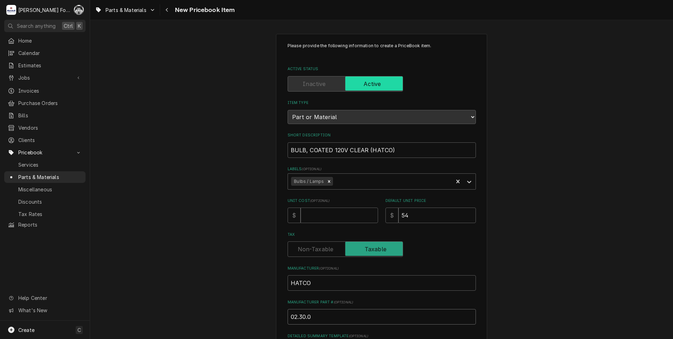
type input "02.30.09"
type textarea "x"
type input "02.30.097"
type textarea "x"
type input "02.30.097."
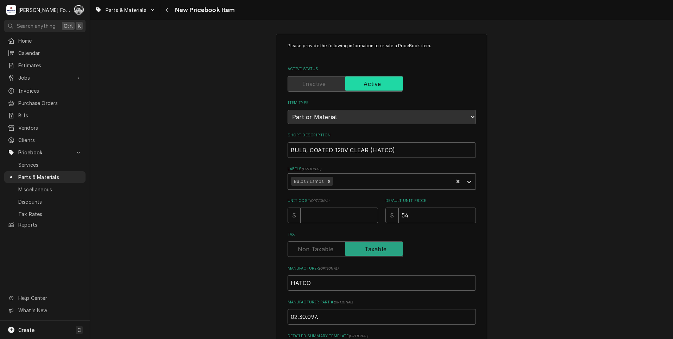
type textarea "x"
type input "02.30.097.0"
type textarea "x"
type input "02.30.097.00"
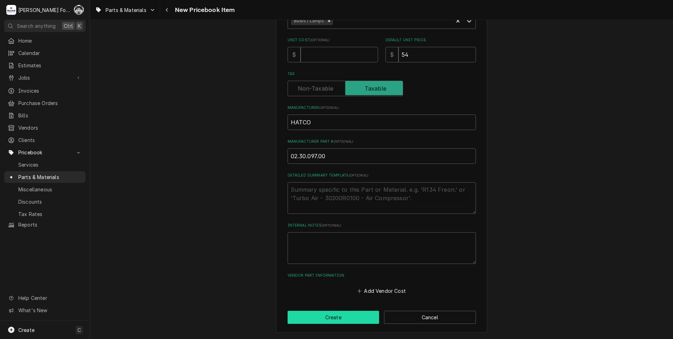
click at [318, 316] on button "Create" at bounding box center [334, 317] width 92 height 13
type textarea "x"
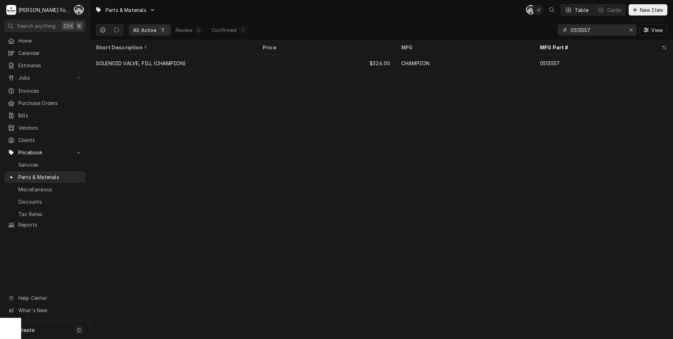
drag, startPoint x: 599, startPoint y: 29, endPoint x: 557, endPoint y: 35, distance: 42.3
click at [559, 35] on div "0513557" at bounding box center [597, 29] width 79 height 11
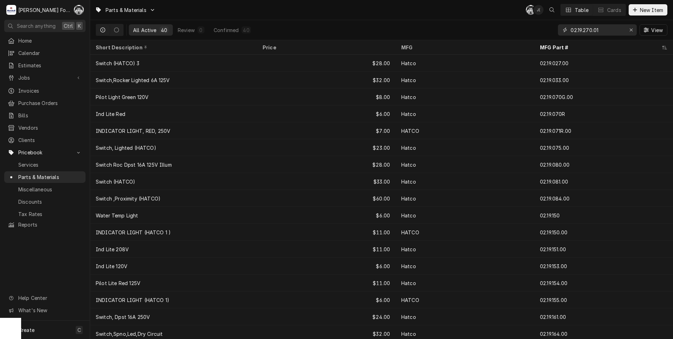
type input "02.19.270.01"
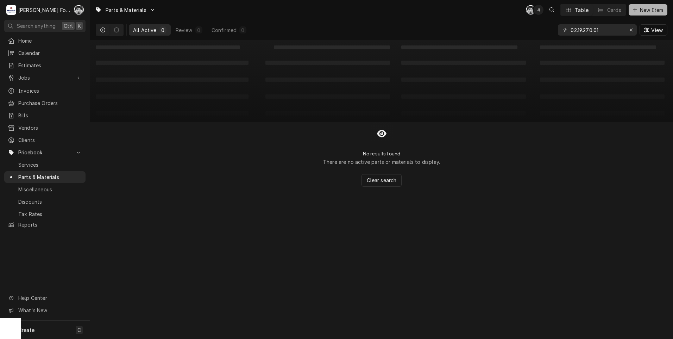
click at [658, 11] on span "New Item" at bounding box center [652, 9] width 26 height 7
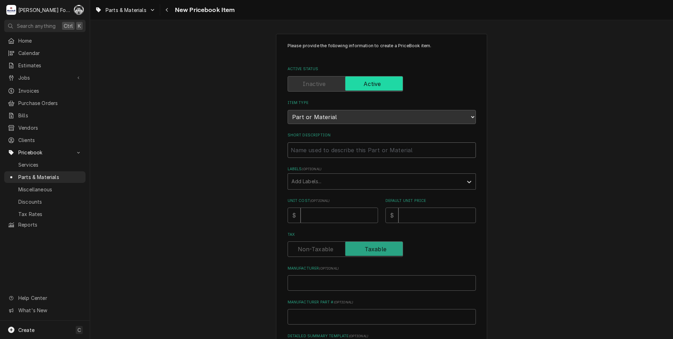
click at [359, 150] on input "Short Description" at bounding box center [382, 149] width 188 height 15
type textarea "x"
type input "T"
type textarea "x"
type input "TR"
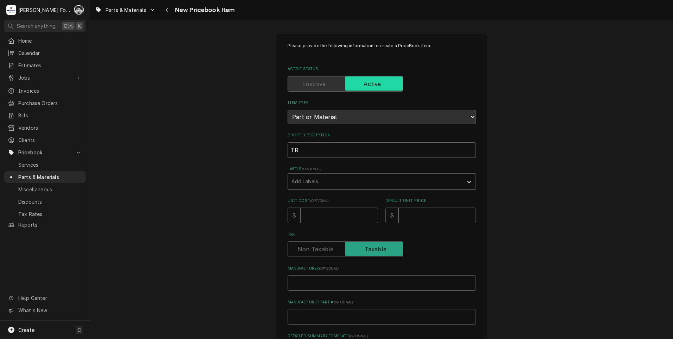
type textarea "x"
type input "TRA"
type textarea "x"
type input "TRAC"
type textarea "x"
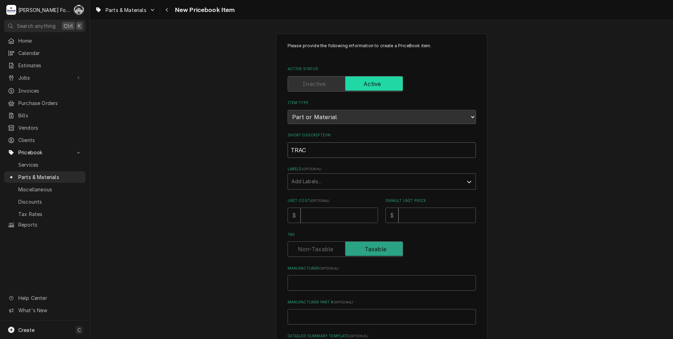
type input "TRACK"
type textarea "x"
type input "TRACK"
type textarea "x"
type input "TRACK P"
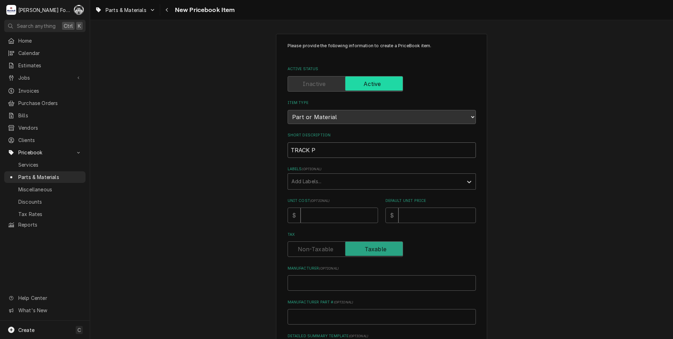
type textarea "x"
type input "TRACK PE"
type textarea "x"
type input "TRACK PEN"
type textarea "x"
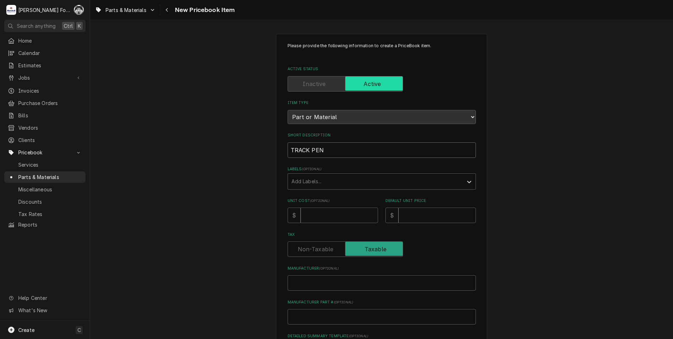
type input "TRACK PEND"
type textarea "x"
type input "TRACK PENDA"
type textarea "x"
type input "TRACK PENDAN"
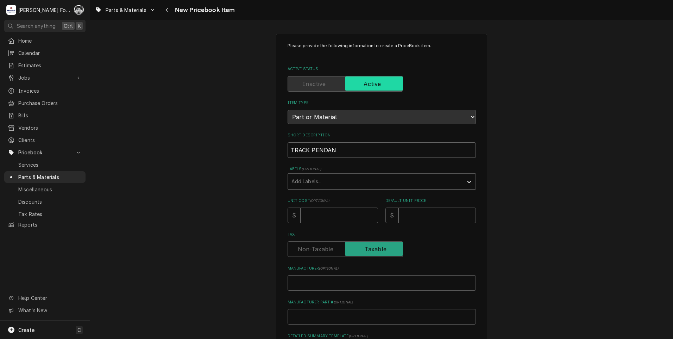
type textarea "x"
type input "TRACK PENDANT"
type textarea "x"
type input "TRACK PENDANT"
type textarea "x"
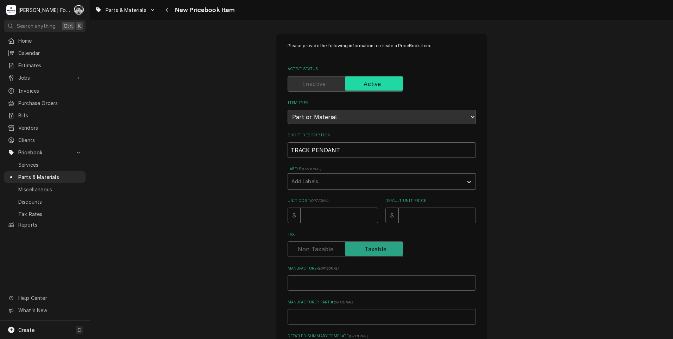
type input "TRACK PENDANT 1"
type textarea "x"
type input "TRACK PENDANT 12"
type textarea "x"
type input "TRACK PENDANT 120"
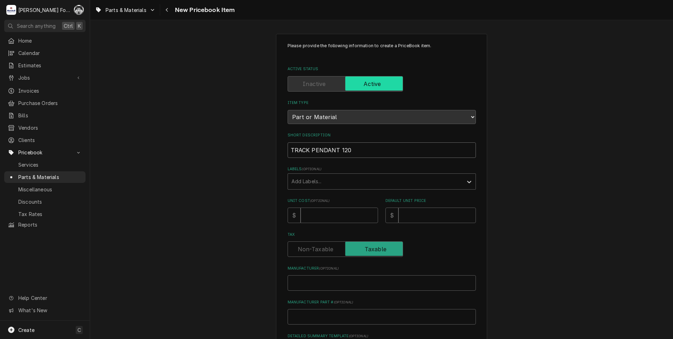
type textarea "x"
type input "TRACK PENDANT 120V"
type textarea "x"
type input "TRACK PENDANT 120V"
type textarea "x"
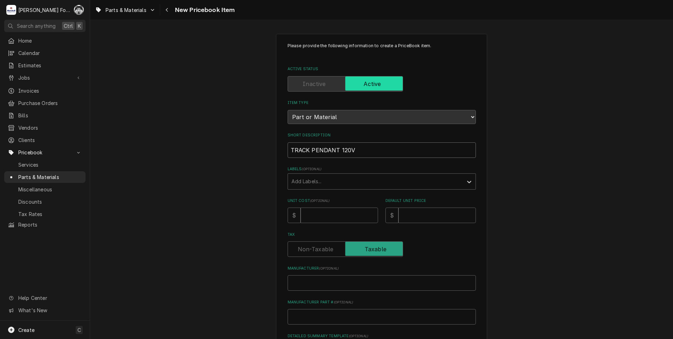
type input "TRACK PENDANT 120V ("
type textarea "x"
type input "TRACK PENDANT 120V (H"
type textarea "x"
type input "TRACK PENDANT 120V (HA"
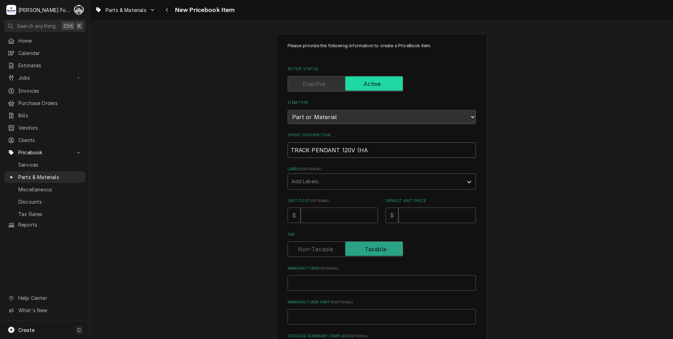
type textarea "x"
type input "TRACK PENDANT 120V (HAT"
type textarea "x"
type input "TRACK PENDANT 120V (HATC"
type textarea "x"
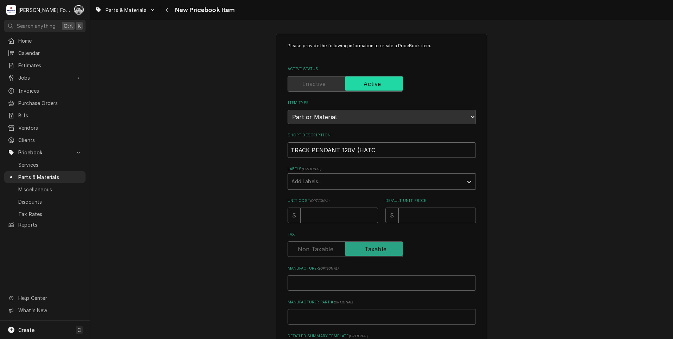
type input "TRACK PENDANT 120V (HATCO"
type textarea "x"
type input "TRACK PENDANT 120V (HATCO)"
type input "M"
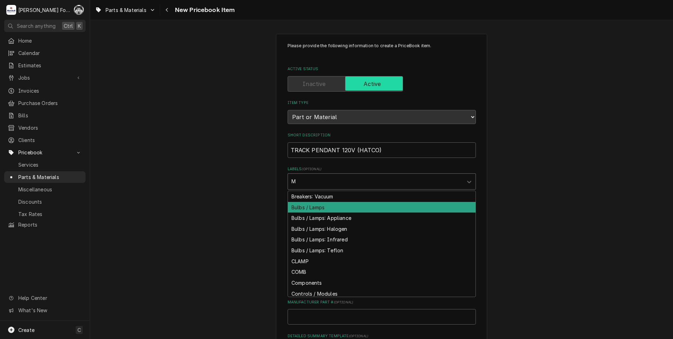
type textarea "x"
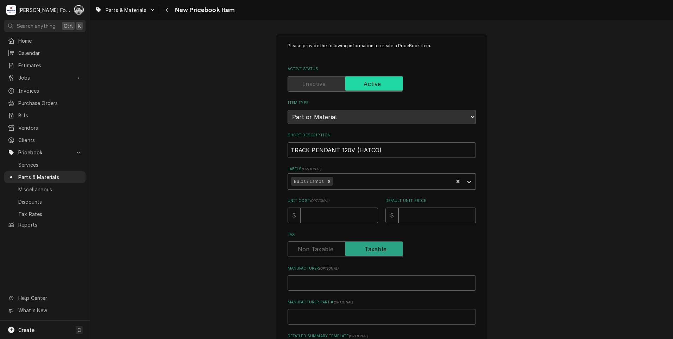
type textarea "x"
type input "7"
type textarea "x"
type input "73"
type textarea "x"
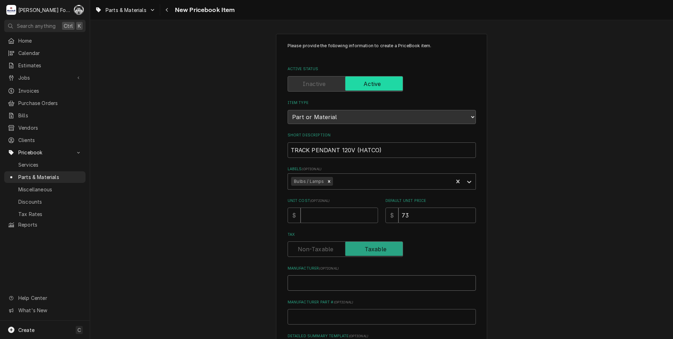
type input "H"
type textarea "x"
type input "HA"
type textarea "x"
type input "HAT"
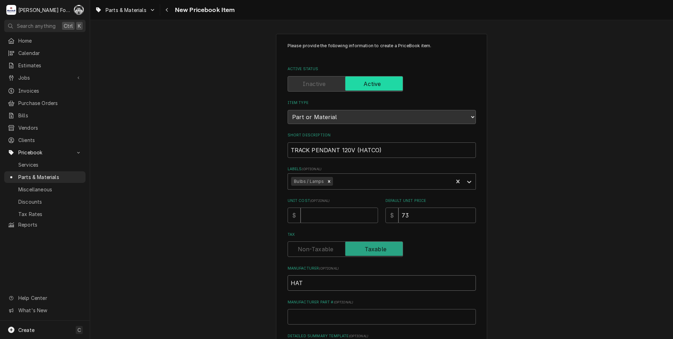
type textarea "x"
type input "HATC"
type textarea "x"
type input "HATCO"
type textarea "x"
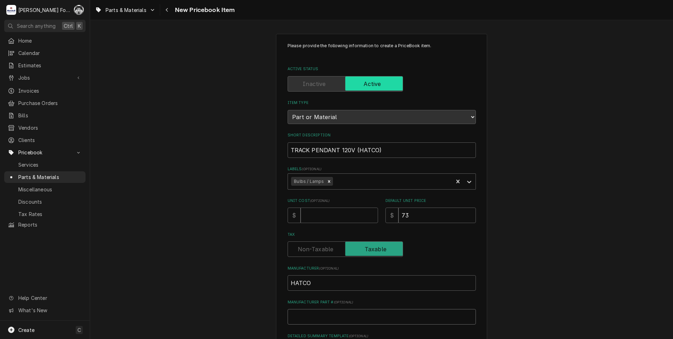
type input "0"
type textarea "x"
type input "02"
type textarea "x"
type input "02."
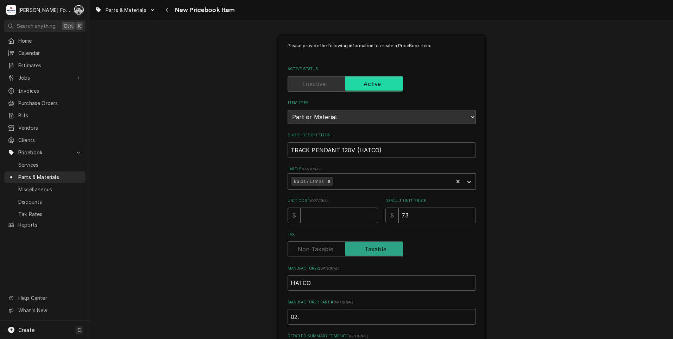
type textarea "x"
type input "02.1"
type textarea "x"
type input "02.19"
type textarea "x"
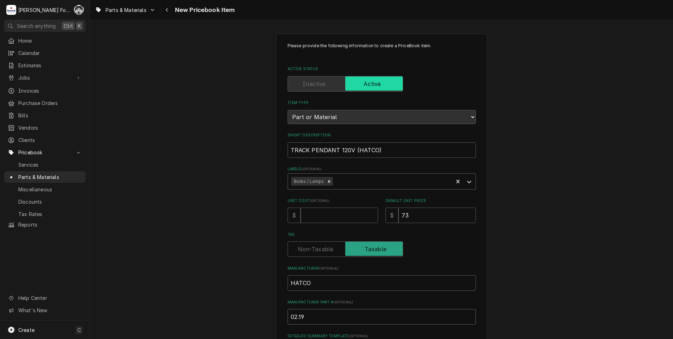
type input "02.19."
type textarea "x"
type input "02.19.2"
type textarea "x"
type input "02.19.27"
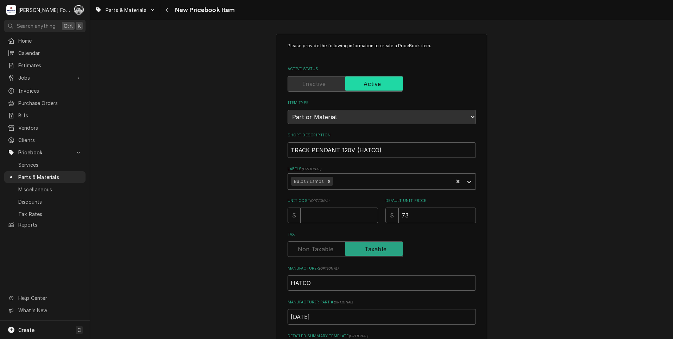
type textarea "x"
type input "02.19.270"
type textarea "x"
type input "02.19.270."
type textarea "x"
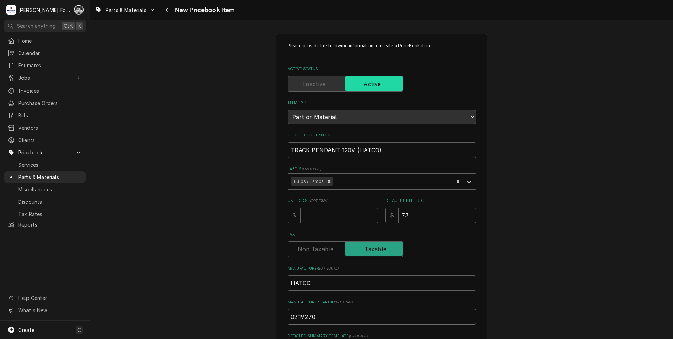
type input "02.19.270.0"
type textarea "x"
type input "02.19.270.01"
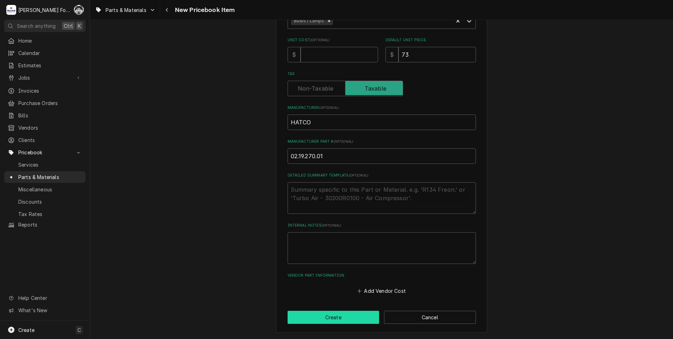
click at [332, 314] on button "Create" at bounding box center [334, 317] width 92 height 13
type textarea "x"
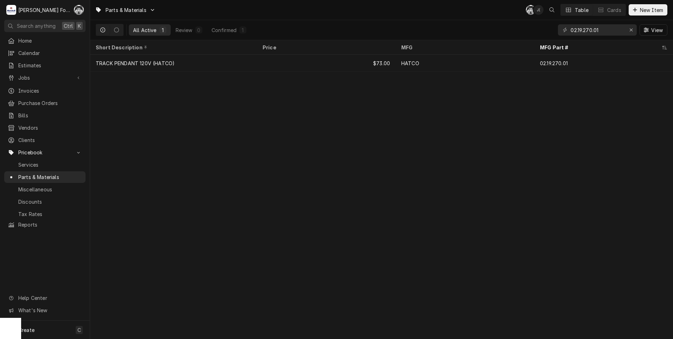
click at [651, 2] on div "Parts & Materials C( J( Table Cards New Item" at bounding box center [381, 10] width 583 height 20
click at [652, 7] on span "New Item" at bounding box center [652, 9] width 26 height 7
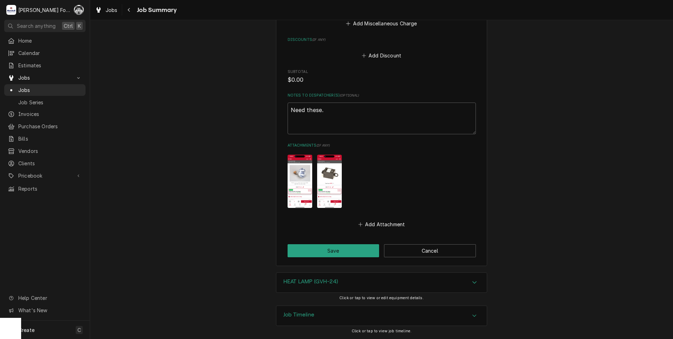
scroll to position [232, 0]
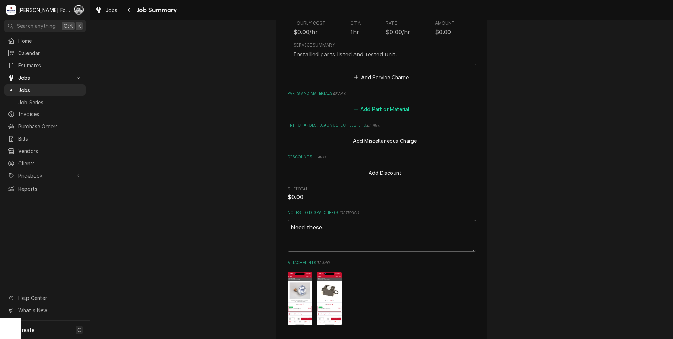
click at [384, 110] on button "Add Part or Material" at bounding box center [381, 109] width 58 height 10
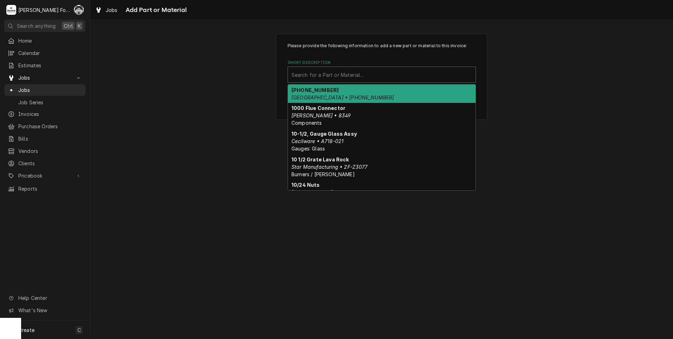
click at [369, 77] on div "Short Description" at bounding box center [382, 74] width 181 height 13
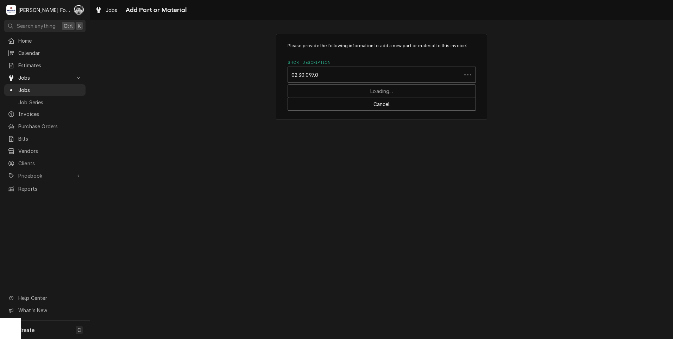
type input "02.30.097.00"
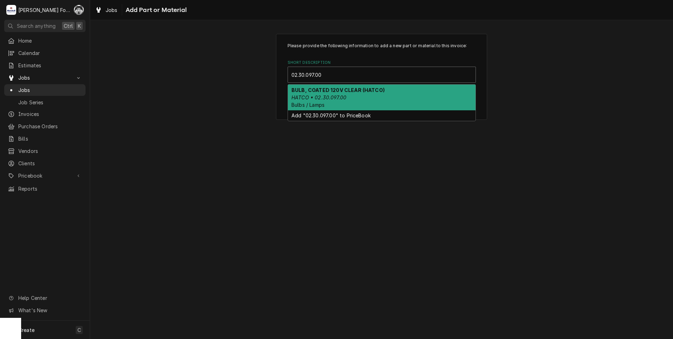
click at [344, 97] on em "HATCO • 02.30.097.00" at bounding box center [319, 97] width 55 height 6
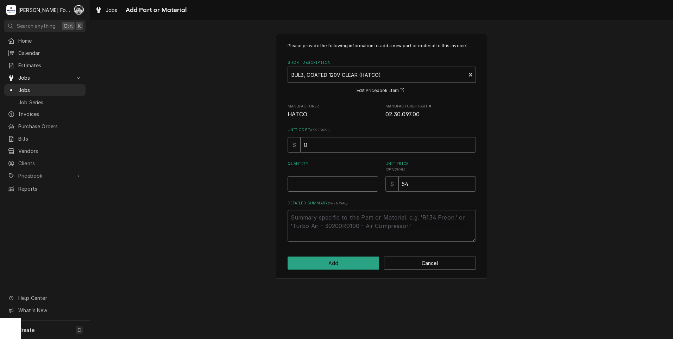
type textarea "x"
type input "0.5"
click at [374, 182] on input "0.5" at bounding box center [333, 183] width 90 height 15
type textarea "x"
type input "1"
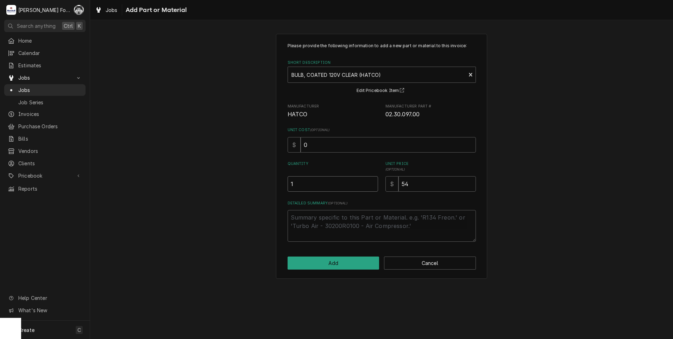
click at [373, 182] on input "1" at bounding box center [333, 183] width 90 height 15
click at [338, 267] on button "Add" at bounding box center [334, 262] width 92 height 13
type textarea "x"
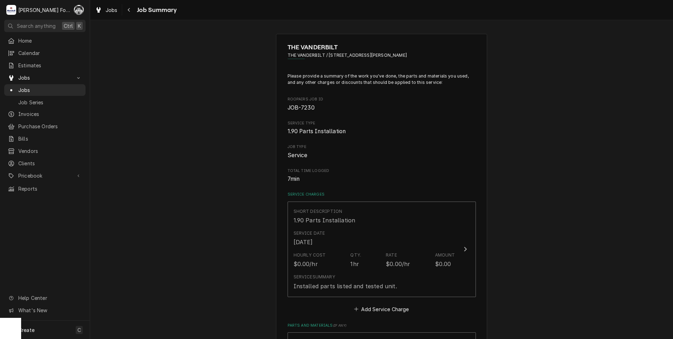
scroll to position [232, 0]
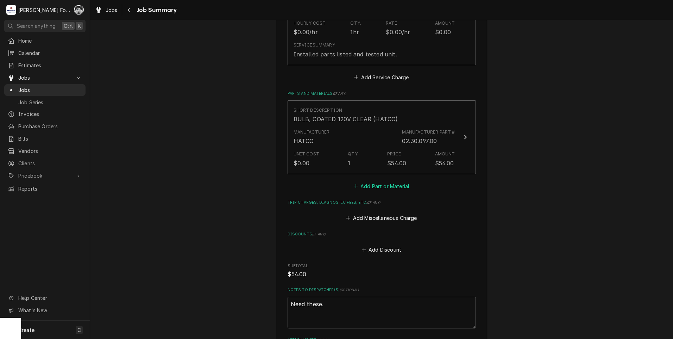
click at [377, 182] on button "Add Part or Material" at bounding box center [381, 186] width 58 height 10
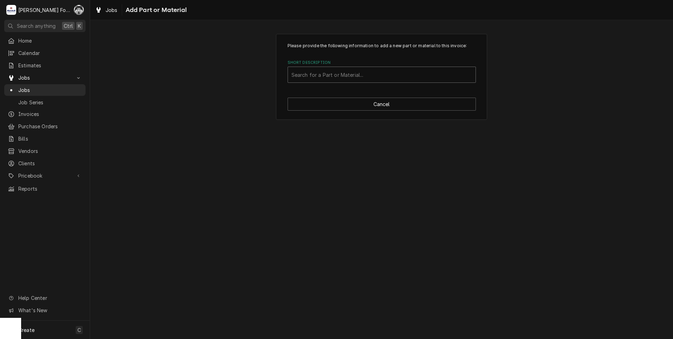
click at [385, 76] on div "Short Description" at bounding box center [382, 74] width 181 height 13
type input "02.19.270.01"
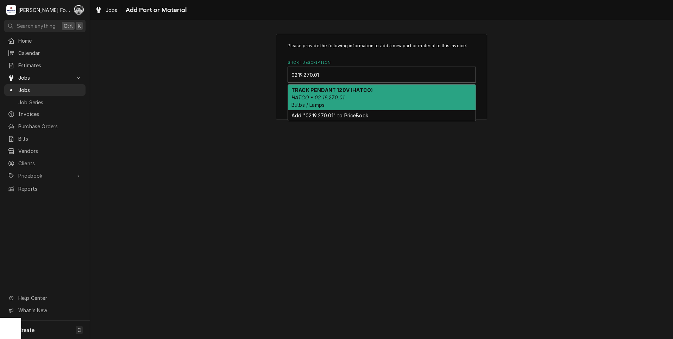
click at [341, 101] on div "TRACK PENDANT 120V (HATCO) HATCO • 02.19.270.01 Bulbs / Lamps" at bounding box center [382, 97] width 188 height 26
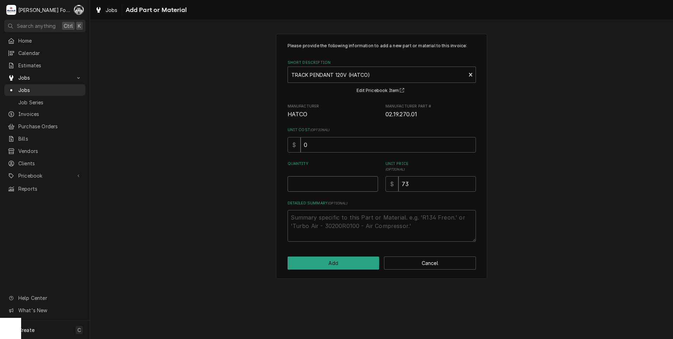
type textarea "x"
type input "0.5"
click at [371, 182] on input "0.5" at bounding box center [333, 183] width 90 height 15
type textarea "x"
type input "1"
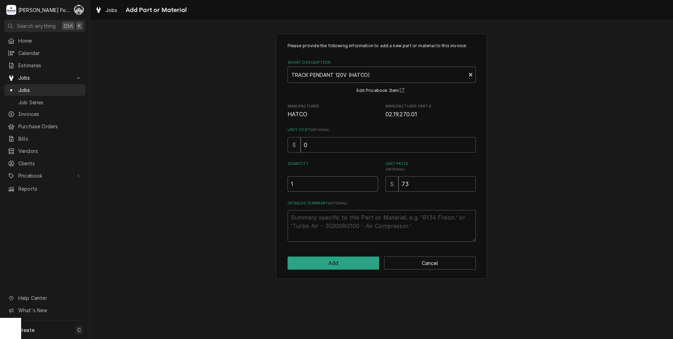
click at [371, 182] on input "1" at bounding box center [333, 183] width 90 height 15
click at [335, 273] on div "Please provide the following information to add a new part or material to this …" at bounding box center [381, 156] width 211 height 245
click at [336, 268] on button "Add" at bounding box center [334, 262] width 92 height 13
type textarea "x"
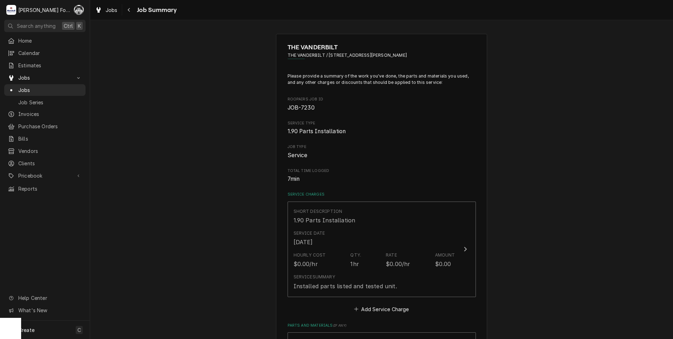
scroll to position [232, 0]
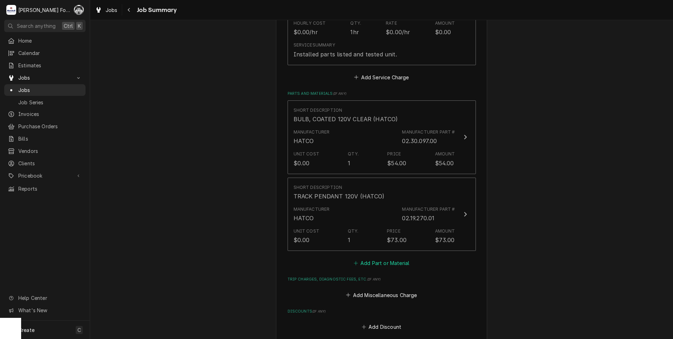
click at [375, 263] on button "Add Part or Material" at bounding box center [381, 263] width 58 height 10
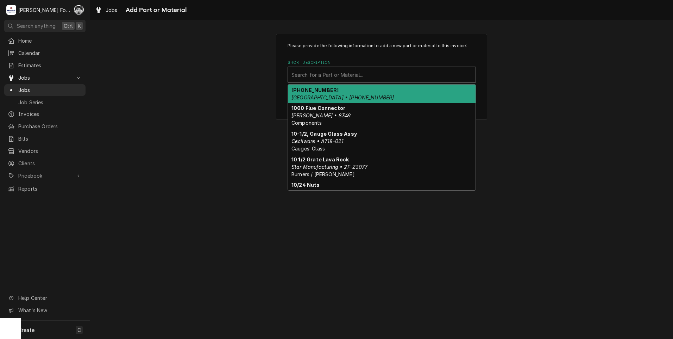
click at [349, 76] on div "Short Description" at bounding box center [382, 74] width 181 height 13
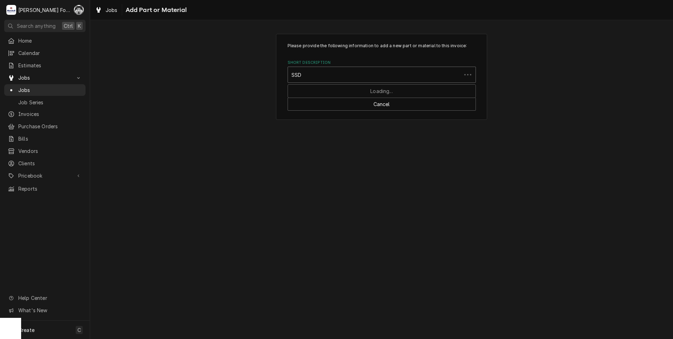
type input "SSDT"
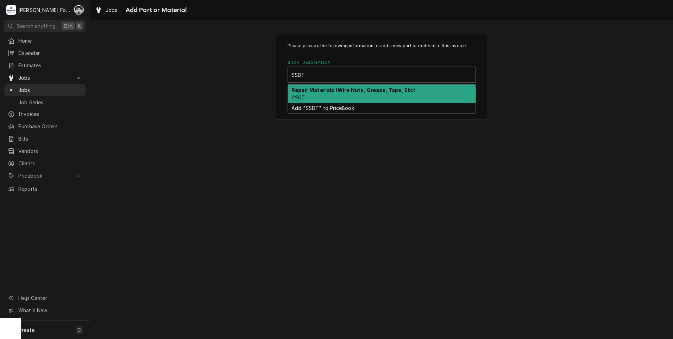
click at [339, 93] on div "Repair Materials (Wire Nuts, Grease, Tape, Etc) SSDT" at bounding box center [382, 93] width 188 height 18
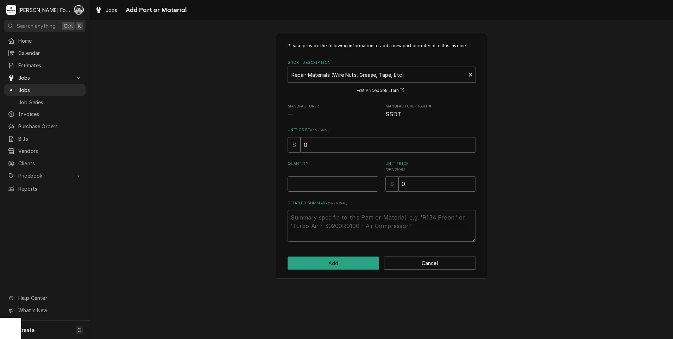
type textarea "x"
type input "0.5"
click at [370, 182] on input "0.5" at bounding box center [333, 183] width 90 height 15
type textarea "x"
type input "1"
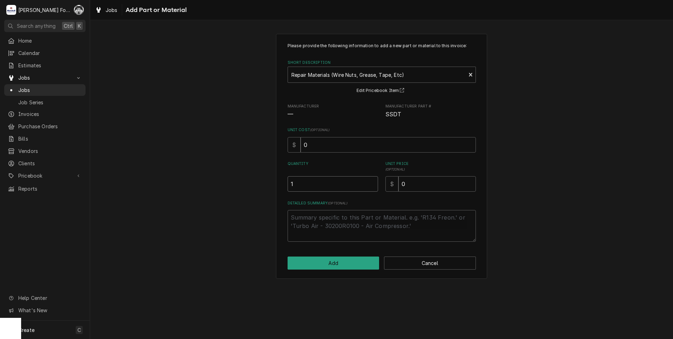
click at [370, 182] on input "1" at bounding box center [333, 183] width 90 height 15
type textarea "x"
type input "1.5"
click at [370, 182] on input "1.5" at bounding box center [333, 183] width 90 height 15
type textarea "x"
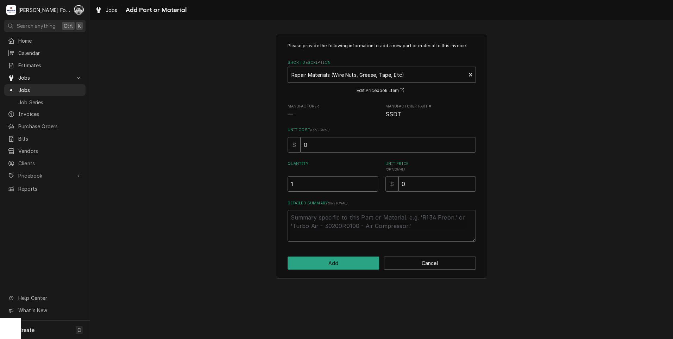
type input "1"
click at [373, 187] on input "1" at bounding box center [333, 183] width 90 height 15
drag, startPoint x: 346, startPoint y: 191, endPoint x: 321, endPoint y: 190, distance: 24.7
click at [327, 191] on div "Quantity 1 Unit Price ( optional ) $ 0" at bounding box center [382, 176] width 188 height 31
type textarea "x"
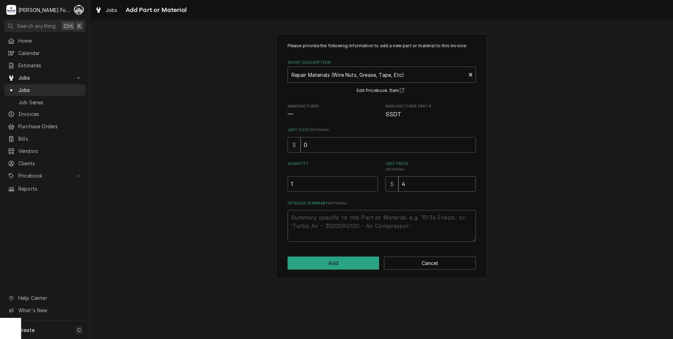
type input "4"
click at [334, 264] on button "Add" at bounding box center [334, 262] width 92 height 13
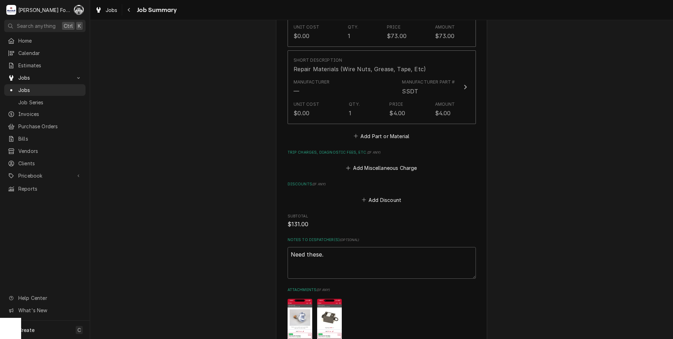
scroll to position [579, 0]
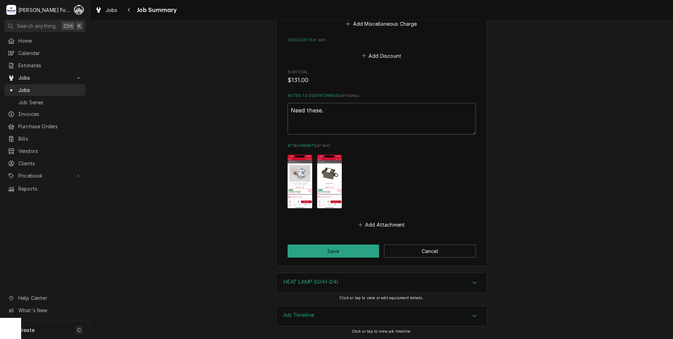
click at [324, 251] on button "Save" at bounding box center [334, 250] width 92 height 13
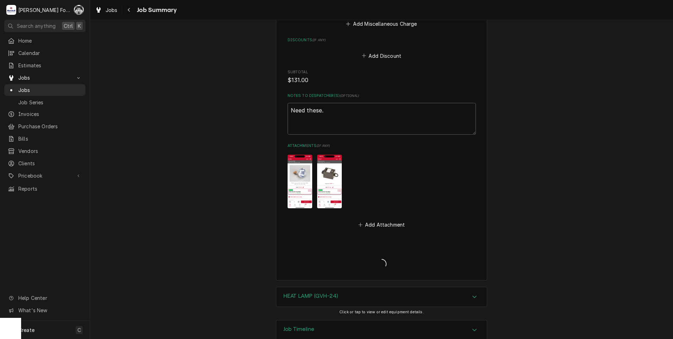
type textarea "x"
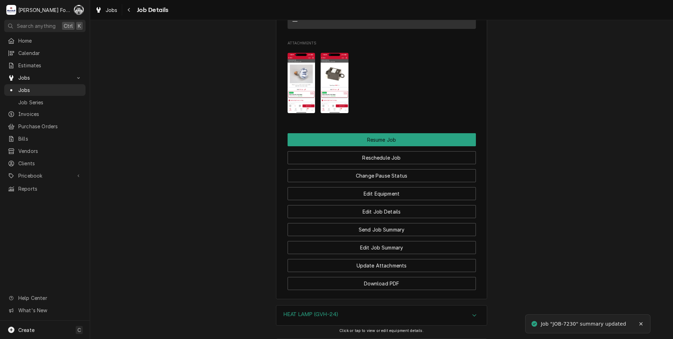
scroll to position [939, 0]
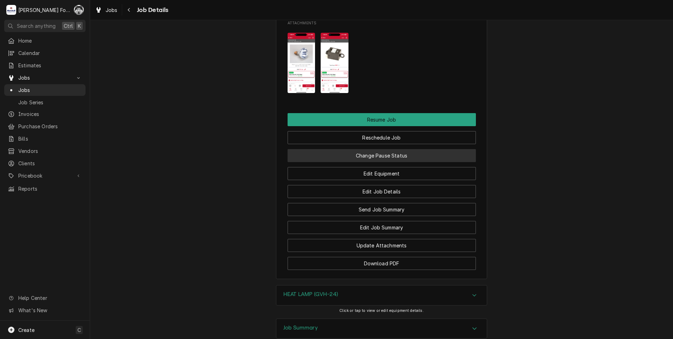
click at [384, 149] on button "Change Pause Status" at bounding box center [382, 155] width 188 height 13
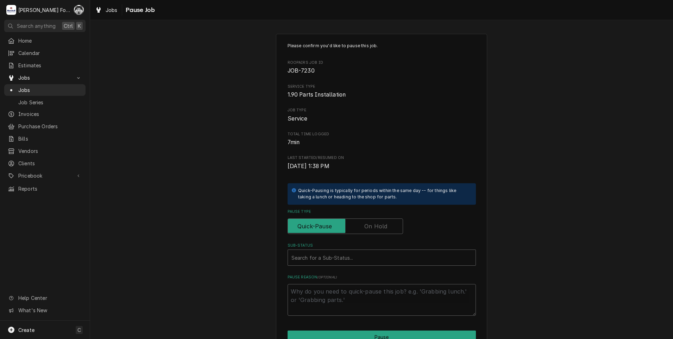
click at [365, 230] on label "Pause Type" at bounding box center [345, 225] width 115 height 15
click at [365, 230] on input "Pause Type" at bounding box center [345, 225] width 109 height 15
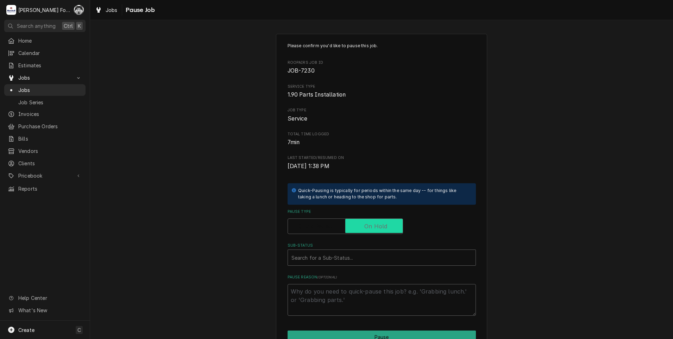
checkbox input "true"
click at [342, 268] on div "Please confirm you'd like to pause this job. Roopairs Job ID JOB-7230 Service T…" at bounding box center [382, 179] width 188 height 273
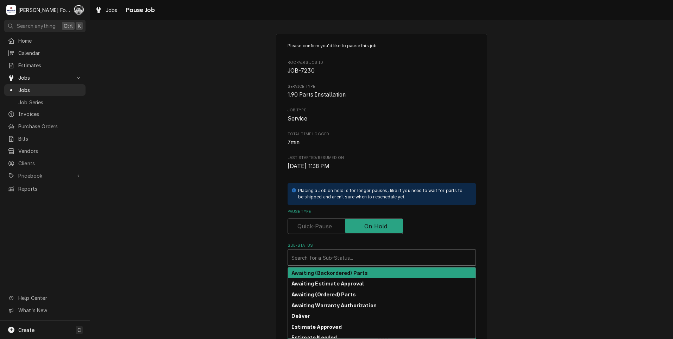
click at [341, 258] on div "Sub-Status" at bounding box center [382, 257] width 181 height 13
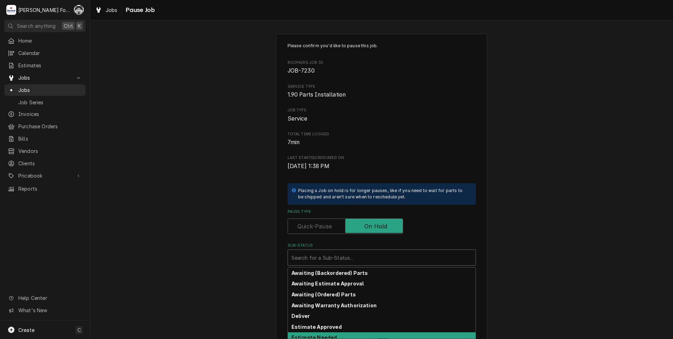
click at [329, 336] on strong "Estimate Needed" at bounding box center [314, 337] width 45 height 6
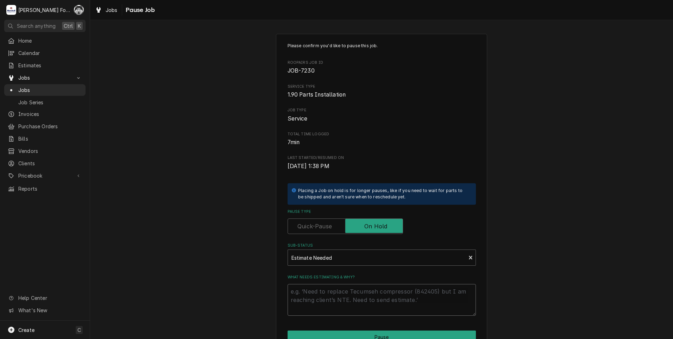
click at [327, 294] on textarea "What needs estimating & why?" at bounding box center [382, 300] width 188 height 32
type textarea "x"
type textarea "P"
type textarea "x"
type textarea "PA"
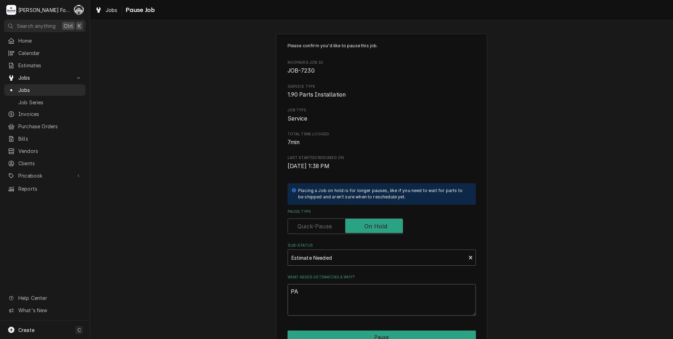
type textarea "x"
type textarea "PAR"
type textarea "x"
type textarea "PART"
type textarea "x"
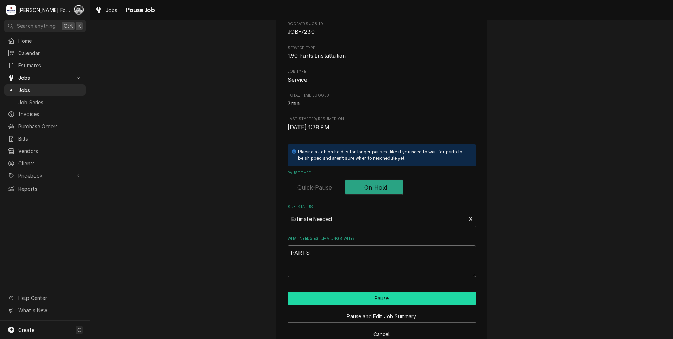
scroll to position [56, 0]
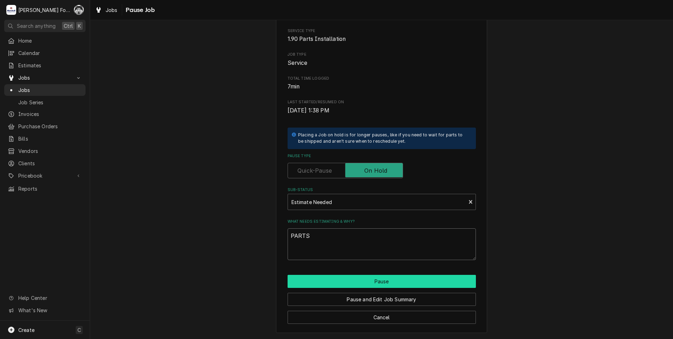
type textarea "PARTS"
click at [363, 281] on button "Pause" at bounding box center [382, 281] width 188 height 13
type textarea "x"
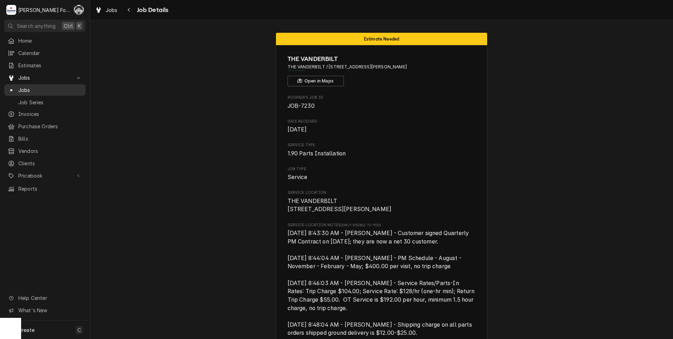
click at [21, 88] on span "Jobs" at bounding box center [50, 89] width 64 height 7
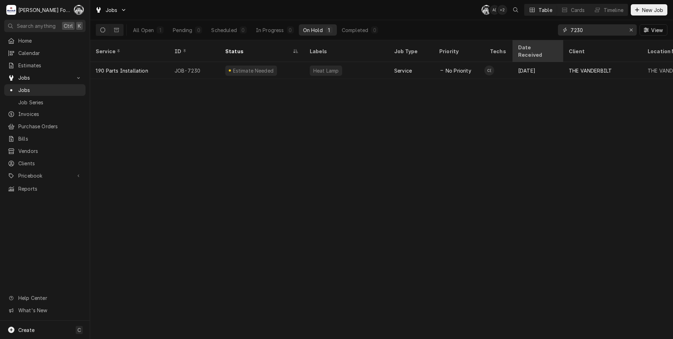
drag, startPoint x: 595, startPoint y: 29, endPoint x: 531, endPoint y: 41, distance: 64.8
click at [538, 41] on div "Jobs C( A( + 2 Table Cards Timeline New Job All Open 1 Pending 0 Scheduled 0 In…" at bounding box center [381, 169] width 583 height 339
type input "7"
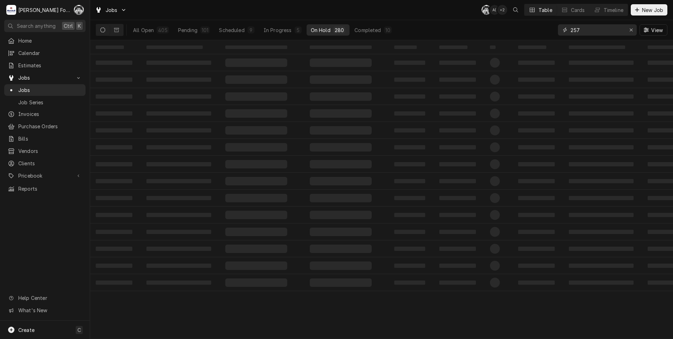
type input "257"
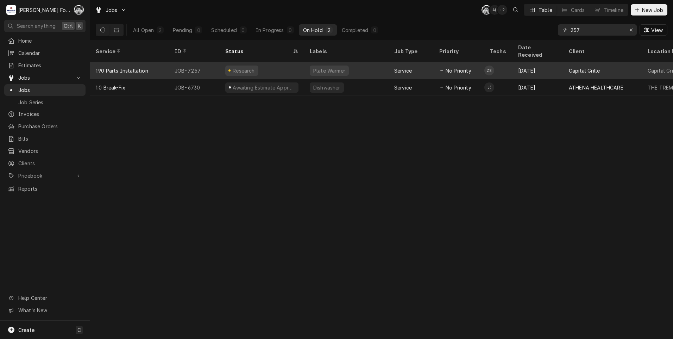
click at [320, 67] on div "Plate Warmer" at bounding box center [329, 70] width 33 height 7
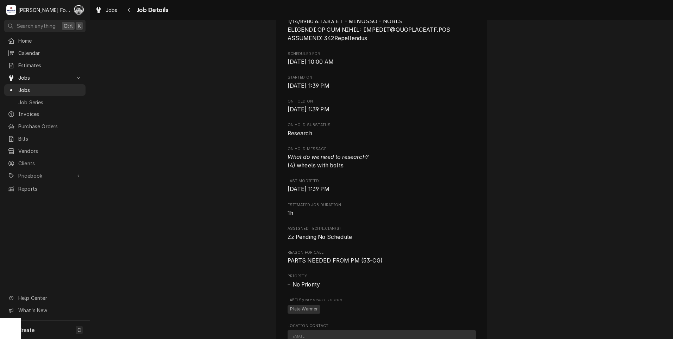
scroll to position [906, 0]
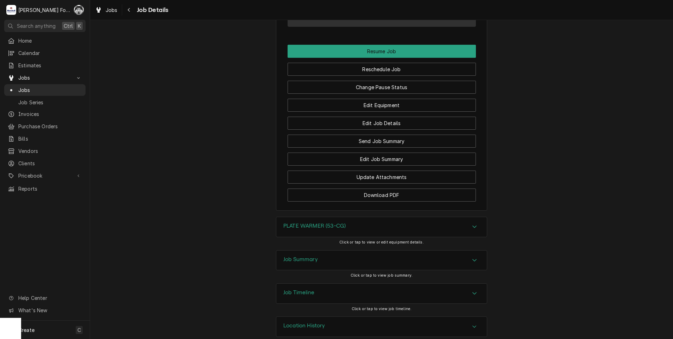
click at [330, 223] on h3 "PLATE WARMER (53-CG)" at bounding box center [314, 226] width 62 height 7
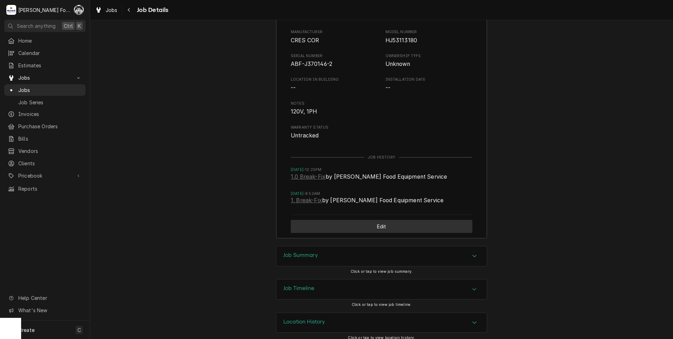
scroll to position [1149, 0]
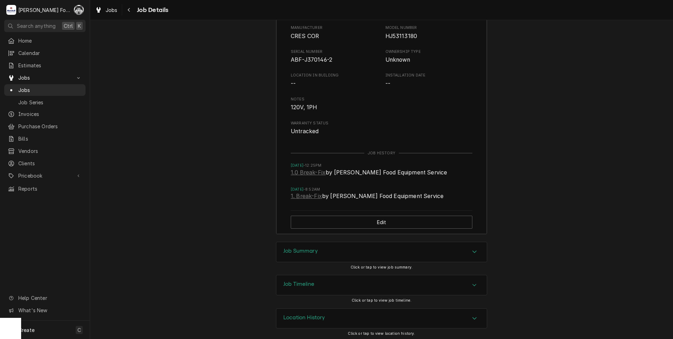
click at [308, 256] on div "Job Summary" at bounding box center [381, 252] width 211 height 20
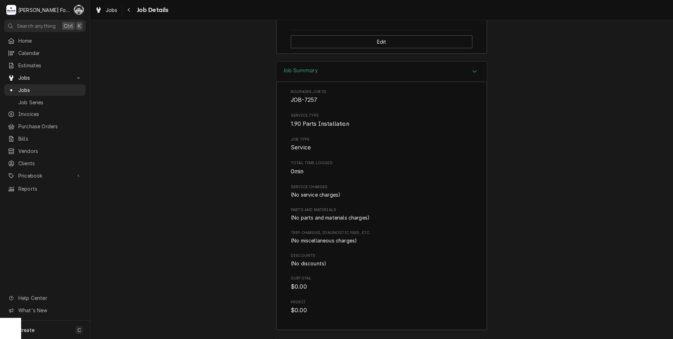
scroll to position [1392, 0]
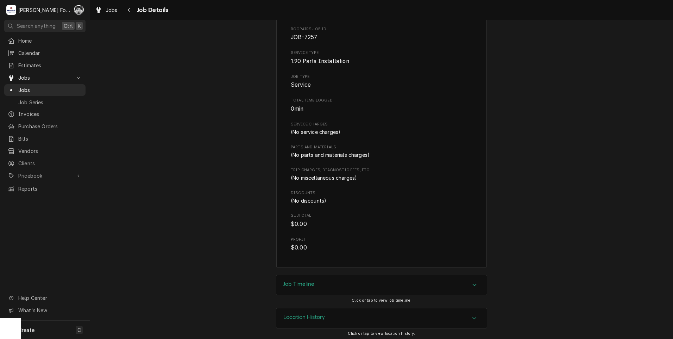
click at [309, 292] on div "Job Timeline" at bounding box center [381, 285] width 211 height 20
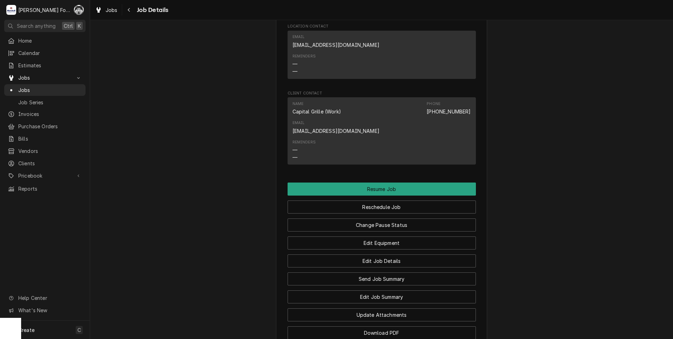
scroll to position [900, 0]
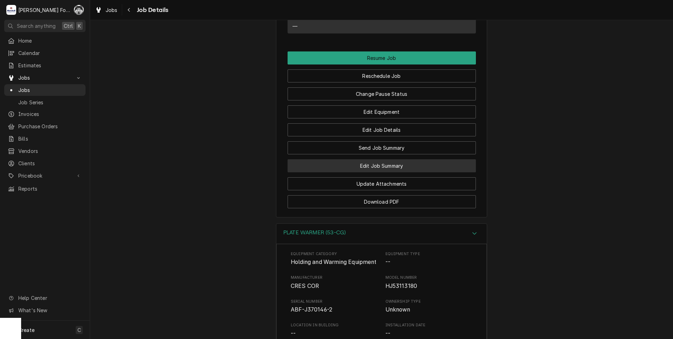
click at [382, 159] on button "Edit Job Summary" at bounding box center [382, 165] width 188 height 13
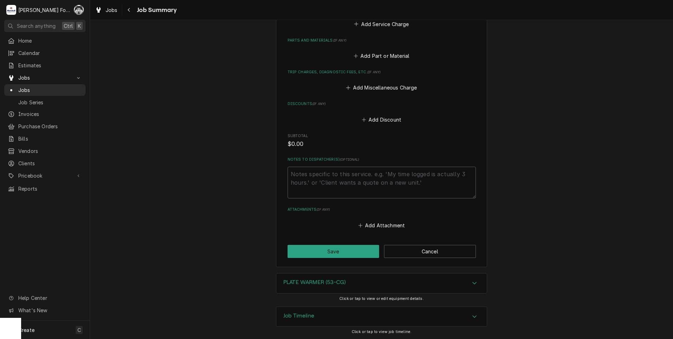
scroll to position [286, 0]
click at [377, 57] on button "Add Part or Material" at bounding box center [381, 55] width 58 height 10
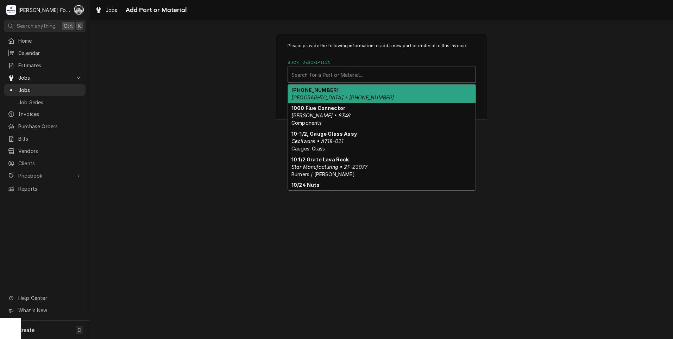
click at [361, 76] on div "Short Description" at bounding box center [382, 74] width 181 height 13
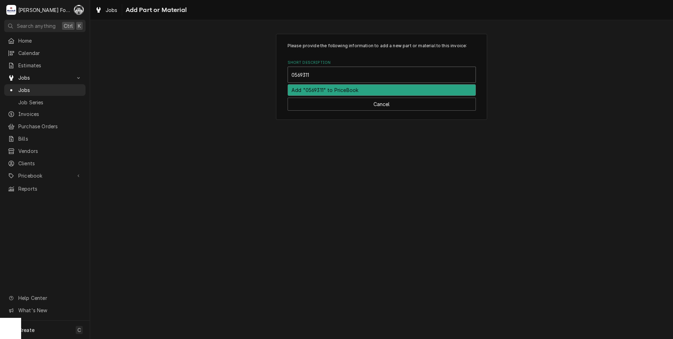
click at [306, 75] on input "0569311" at bounding box center [301, 74] width 19 height 11
click at [304, 76] on input "0569311" at bounding box center [301, 74] width 19 height 11
type input "0569 311"
click at [318, 108] on button "Cancel" at bounding box center [382, 104] width 188 height 13
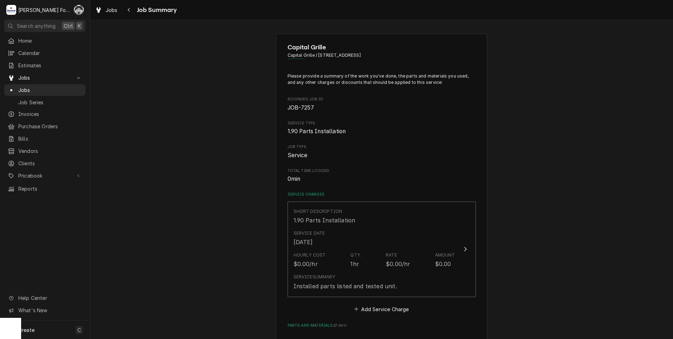
scroll to position [282, 0]
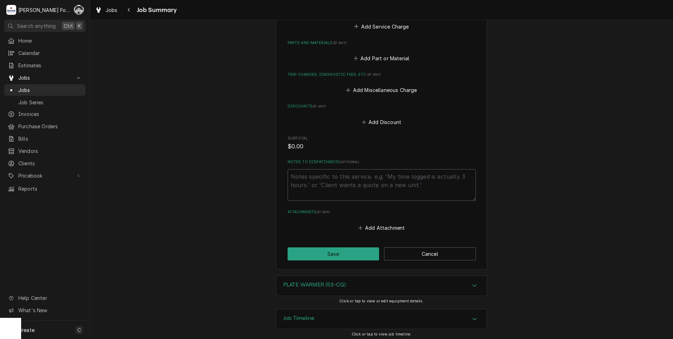
type textarea "x"
click at [365, 58] on button "Add Part or Material" at bounding box center [381, 59] width 58 height 10
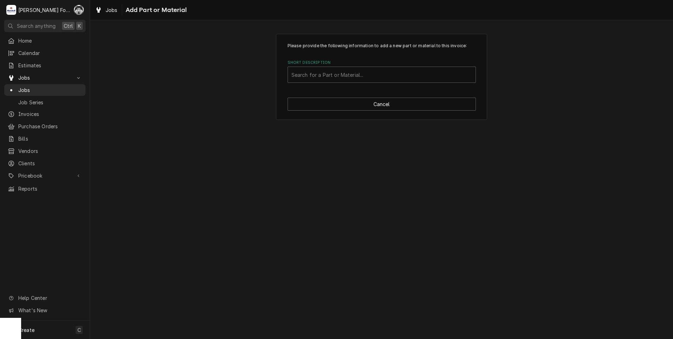
click at [356, 66] on div "Short Description Search for a Part or Material..." at bounding box center [382, 71] width 188 height 23
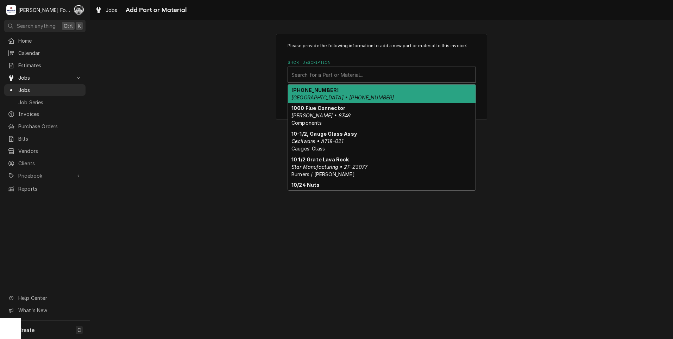
drag, startPoint x: 356, startPoint y: 66, endPoint x: 358, endPoint y: 75, distance: 9.5
click at [358, 75] on div "Short Description" at bounding box center [382, 74] width 181 height 13
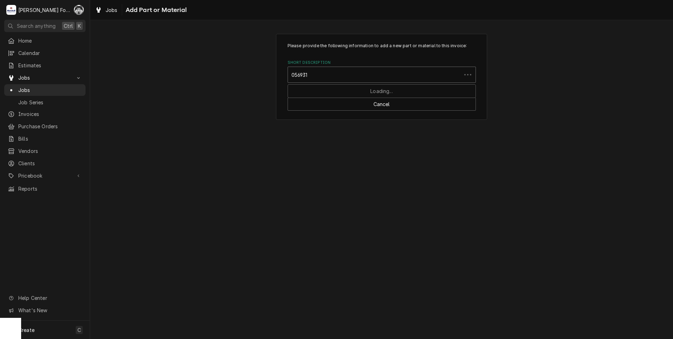
type input "0569311"
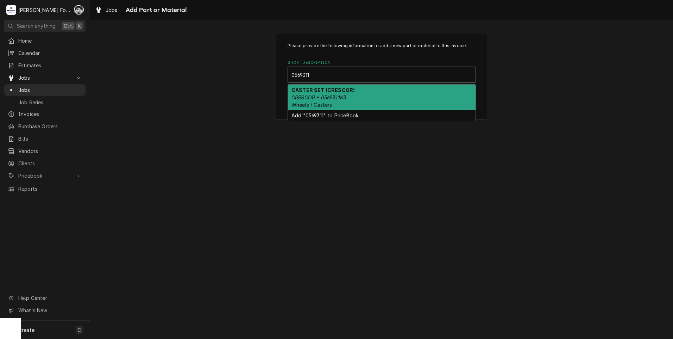
click at [362, 104] on div "CASTER SET (CRESCOR) CRESCOR • 0569311K3 Wheels / Casters" at bounding box center [382, 97] width 188 height 26
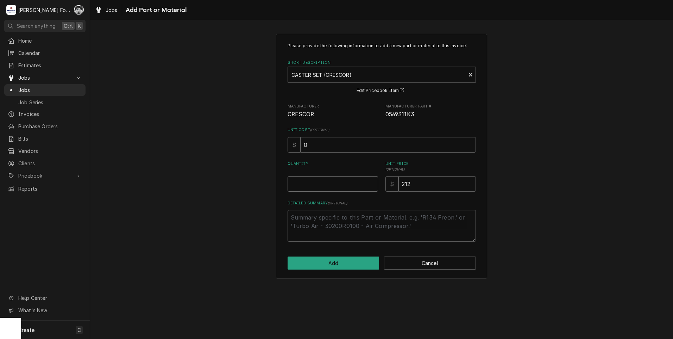
type textarea "x"
type input "0.5"
click at [373, 181] on input "0.5" at bounding box center [333, 183] width 90 height 15
type textarea "x"
type input "1"
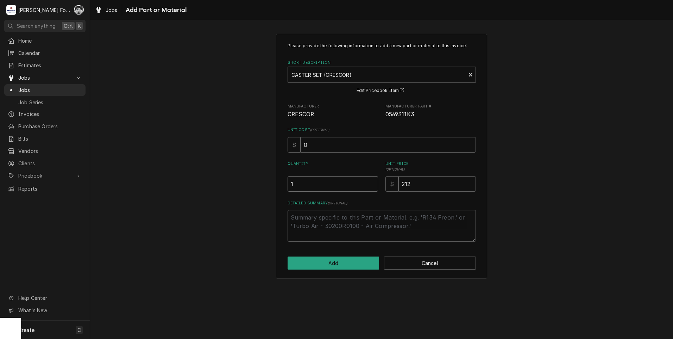
click at [373, 181] on input "1" at bounding box center [333, 183] width 90 height 15
click at [336, 265] on button "Add" at bounding box center [334, 262] width 92 height 13
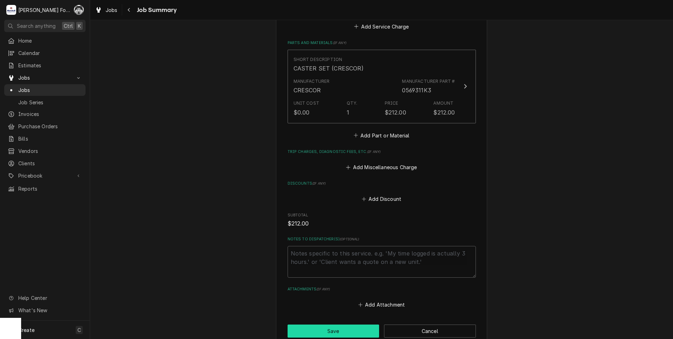
click at [331, 331] on button "Save" at bounding box center [334, 330] width 92 height 13
type textarea "x"
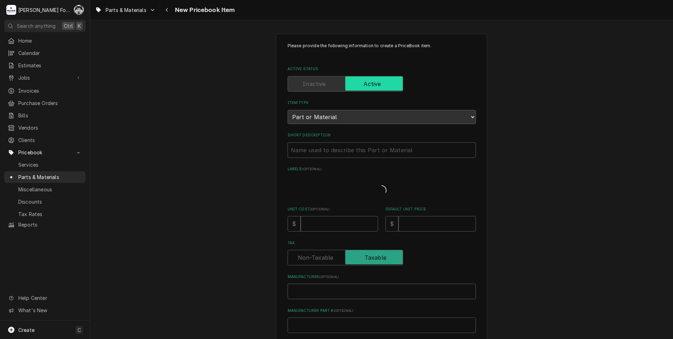
type textarea "x"
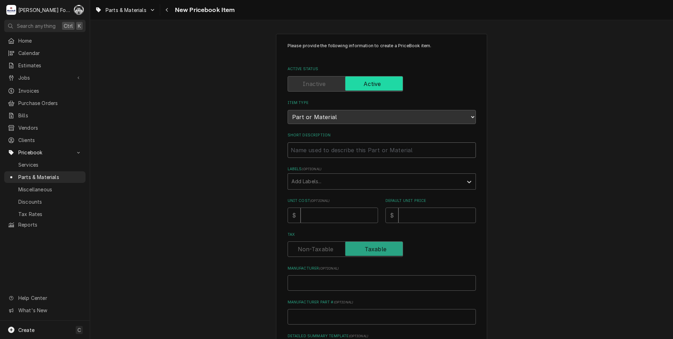
click at [324, 149] on input "Short Description" at bounding box center [382, 149] width 188 height 15
type input "C"
type textarea "x"
type input "CA"
type textarea "x"
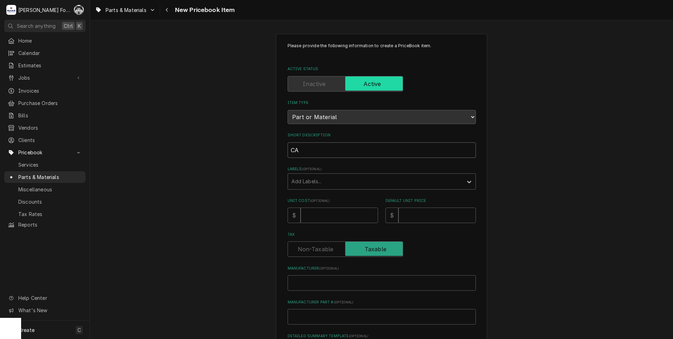
type input "CAS"
type textarea "x"
type input "CAST"
type textarea "x"
type input "CASTE"
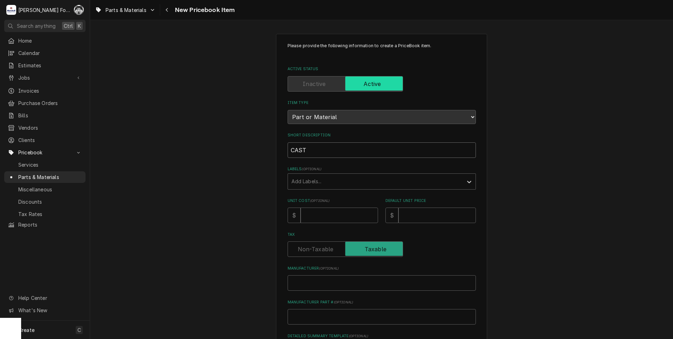
type textarea "x"
type input "CASTER"
type textarea "x"
type input "CASTER"
type textarea "x"
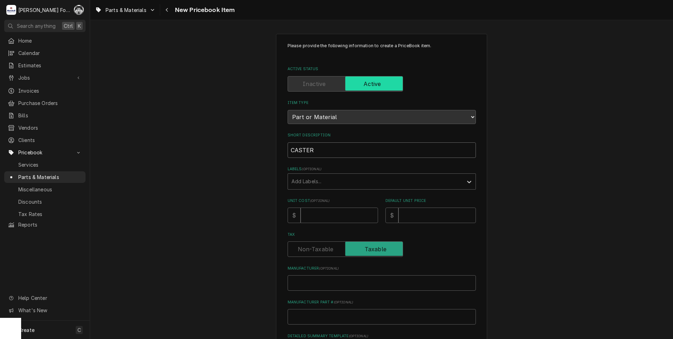
type input "CASTER S"
type textarea "x"
type input "CASTER SE"
type textarea "x"
type input "CASTER SET"
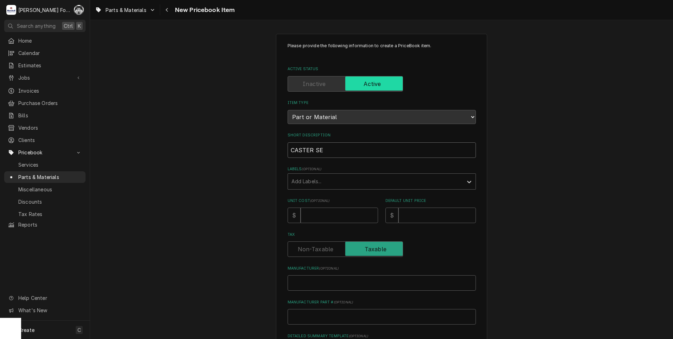
type textarea "x"
type input "CASTER SET"
type textarea "x"
type input "CASTER SET ("
type textarea "x"
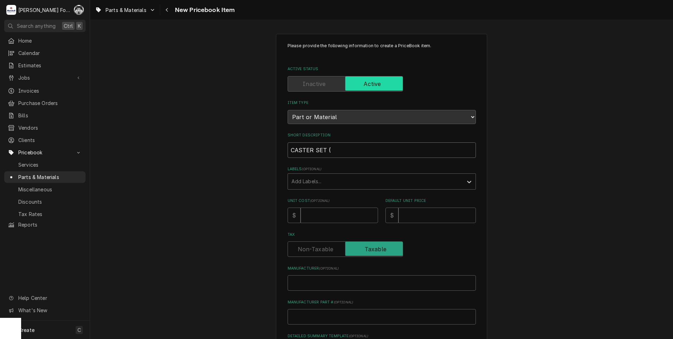
type input "CASTER SET (C"
type textarea "x"
type input "CASTER SET (CR"
type textarea "x"
type input "CASTER SET (CRE"
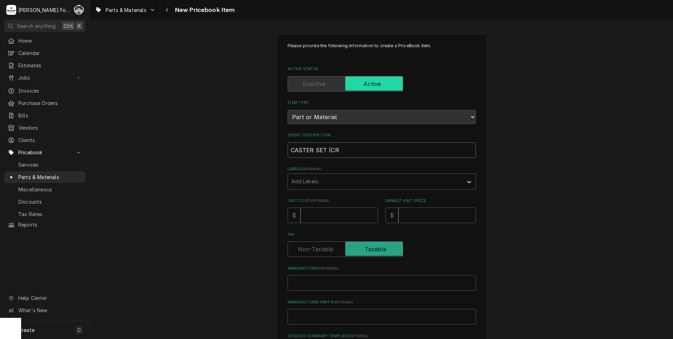
type textarea "x"
type input "CASTER SET (CRES"
type textarea "x"
type input "CASTER SET (CRESC"
type textarea "x"
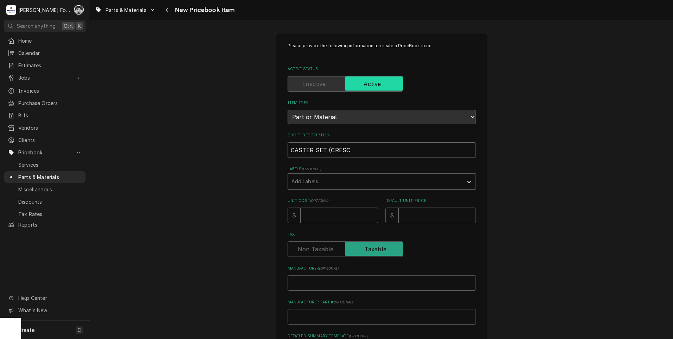
type input "CASTER SET (CRESCO"
type textarea "x"
type input "CASTER SET (CRESCOR"
type textarea "x"
type input "CASTER SET (CRESCOR)"
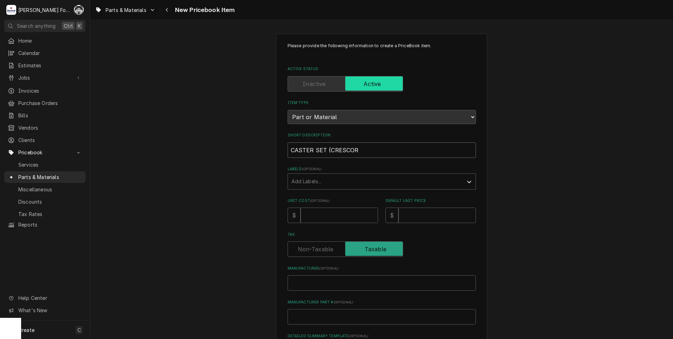
type textarea "x"
type input "CASTER SET (CRESCOR)"
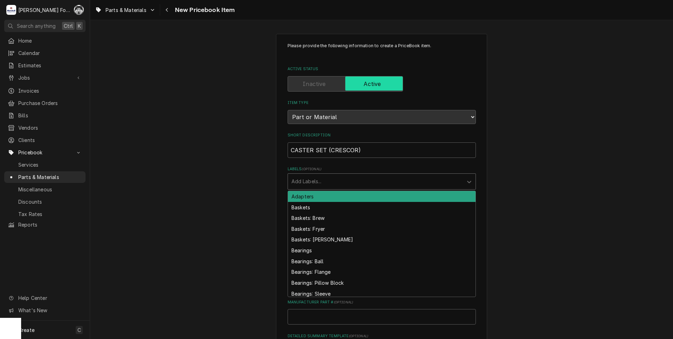
click at [368, 176] on div "Labels" at bounding box center [376, 181] width 168 height 13
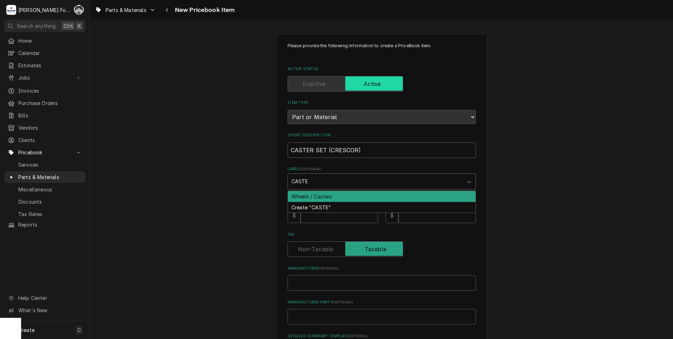
type input "CASTER"
type textarea "x"
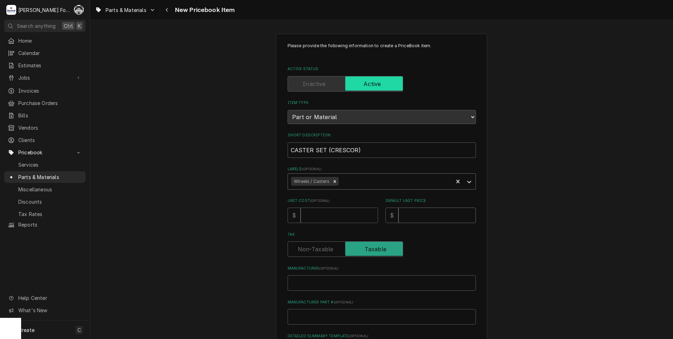
type input "2"
type textarea "x"
type input "21"
type textarea "x"
type input "212"
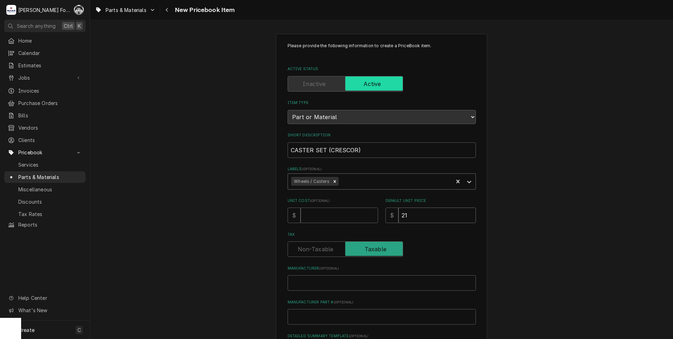
type textarea "x"
type input "212"
type input "C"
type textarea "x"
type input "CR"
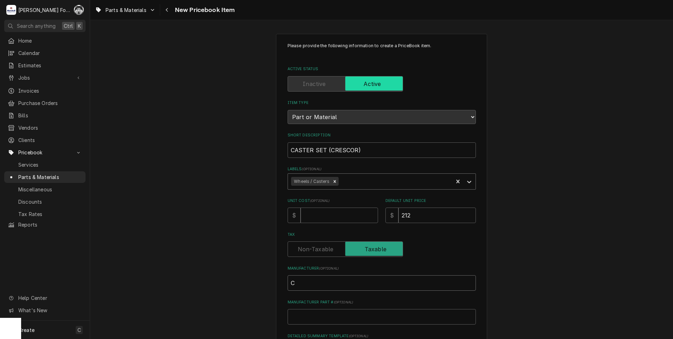
type textarea "x"
type input "CRE"
type textarea "x"
type input "CRES"
type textarea "x"
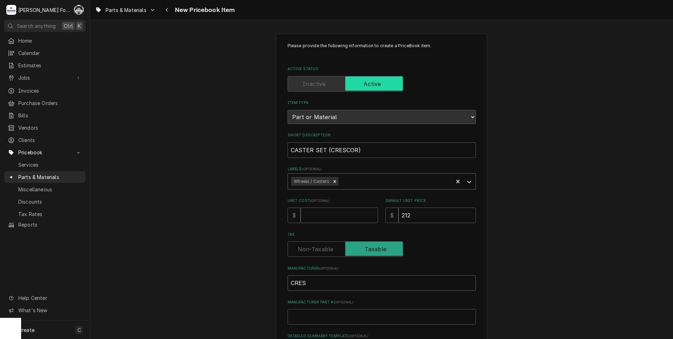
type input "CRESC"
type textarea "x"
type input "CRESCO"
type textarea "x"
type input "CRESCOR"
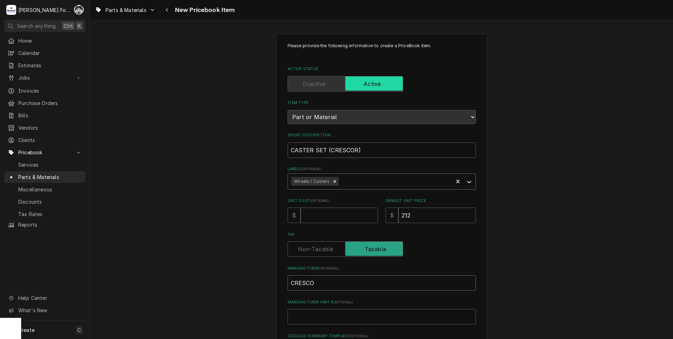
type textarea "x"
type input "CRESCOR"
type input "0"
type textarea "x"
type input "05"
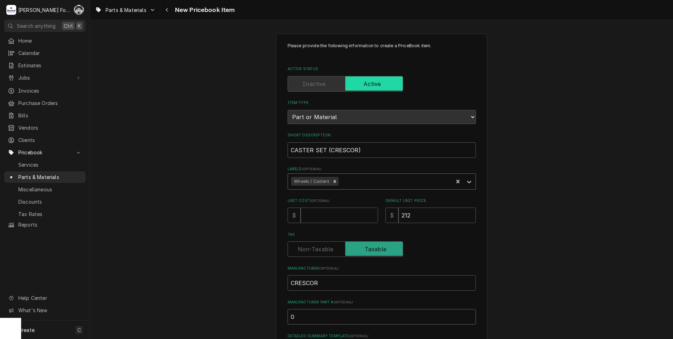
type textarea "x"
type input "056"
type textarea "x"
type input "0569"
type textarea "x"
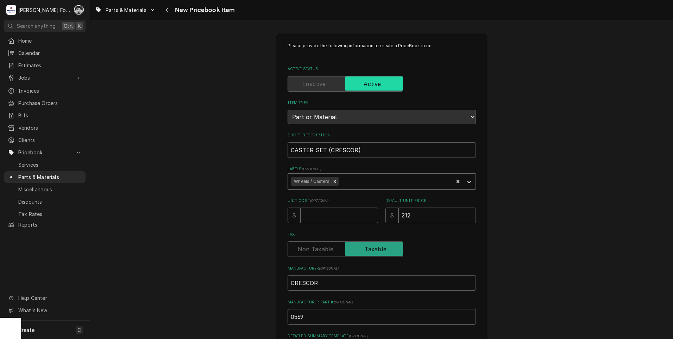
type input "05693"
type textarea "x"
type input "056931"
type textarea "x"
type input "0569311"
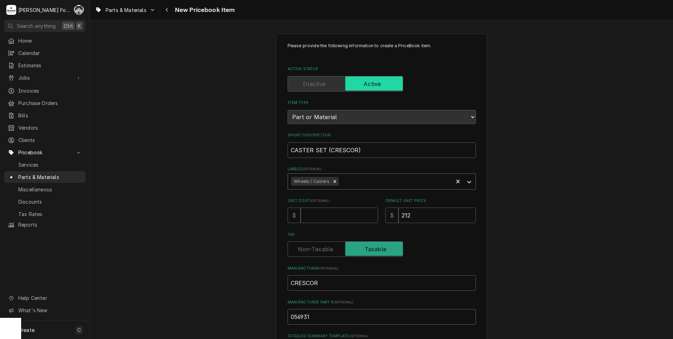
type textarea "x"
type input "0569311K"
type textarea "x"
type input "0569311K3"
type textarea "x"
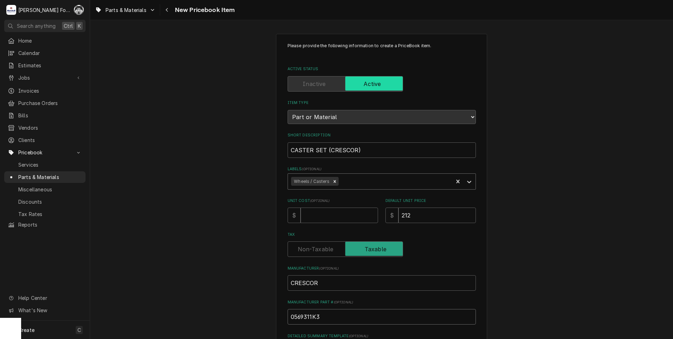
type input "0569311K3"
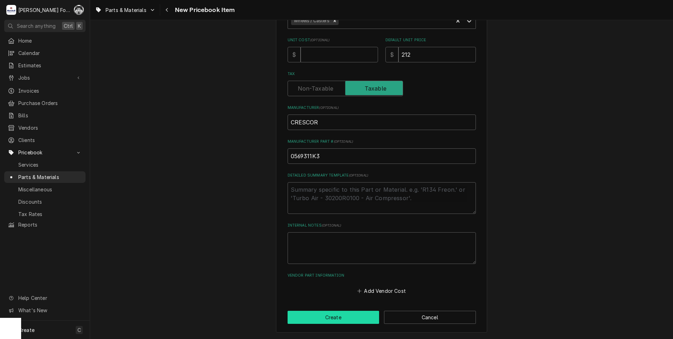
click at [333, 314] on button "Create" at bounding box center [334, 317] width 92 height 13
type textarea "x"
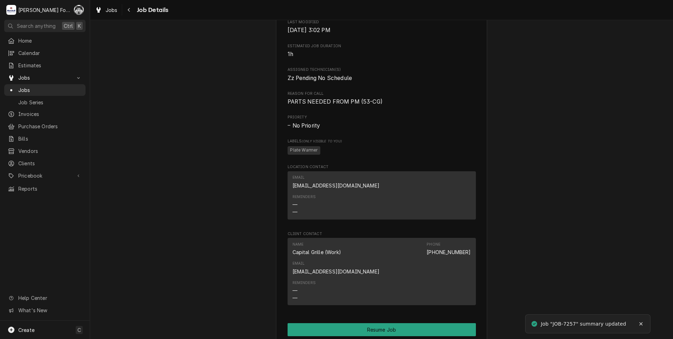
scroll to position [969, 0]
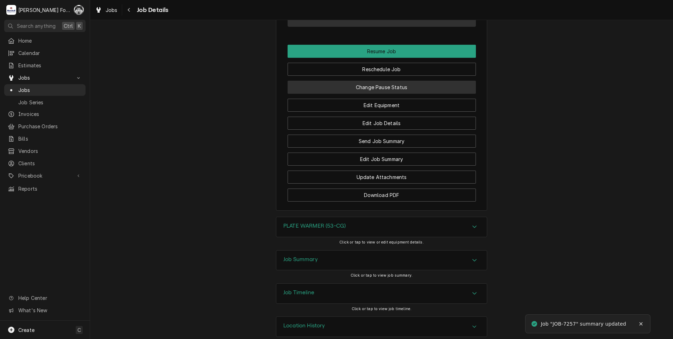
click at [381, 81] on button "Change Pause Status" at bounding box center [382, 87] width 188 height 13
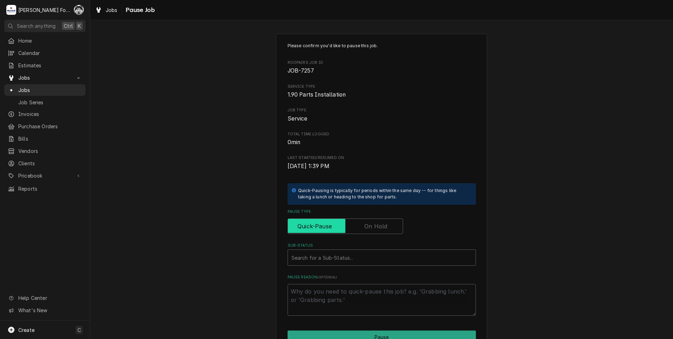
click at [352, 220] on input "Pause Type" at bounding box center [345, 225] width 109 height 15
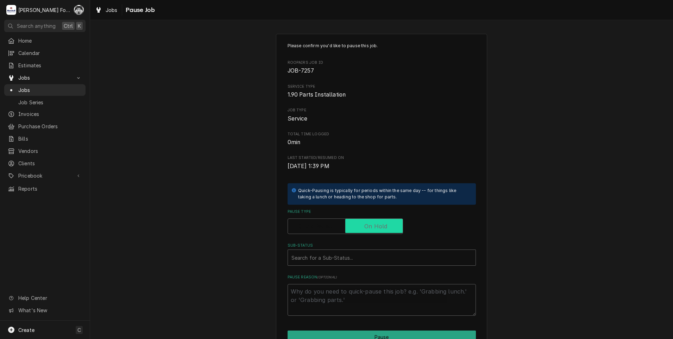
checkbox input "true"
click at [325, 262] on div "Sub-Status" at bounding box center [382, 257] width 181 height 13
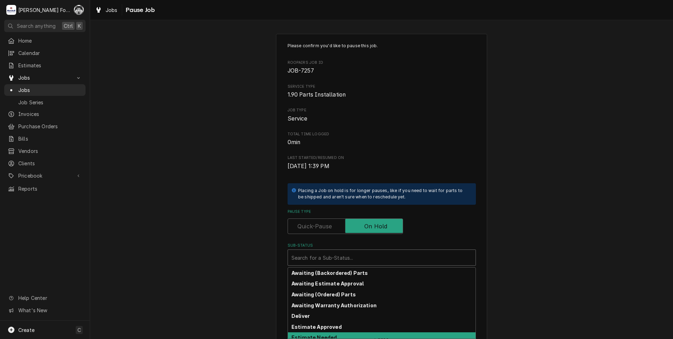
click at [323, 334] on strong "Estimate Needed" at bounding box center [314, 337] width 45 height 6
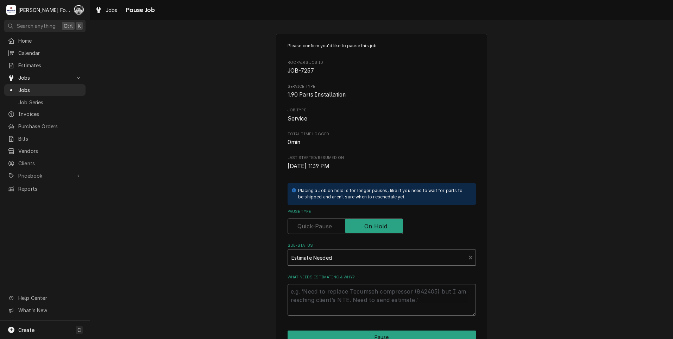
click at [308, 299] on textarea "What needs estimating & why?" at bounding box center [382, 300] width 188 height 32
type textarea "x"
type textarea "P"
type textarea "x"
type textarea "PA"
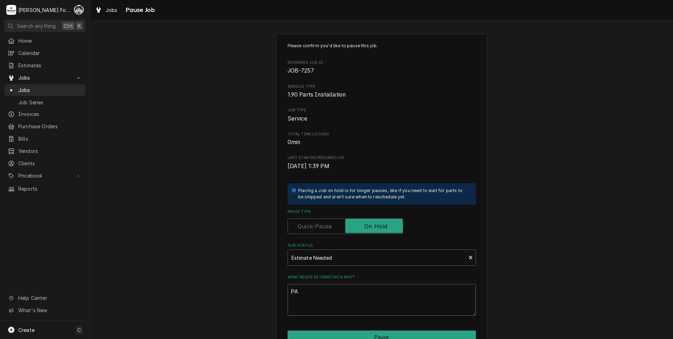
type textarea "x"
type textarea "PAR"
type textarea "x"
type textarea "PART"
type textarea "x"
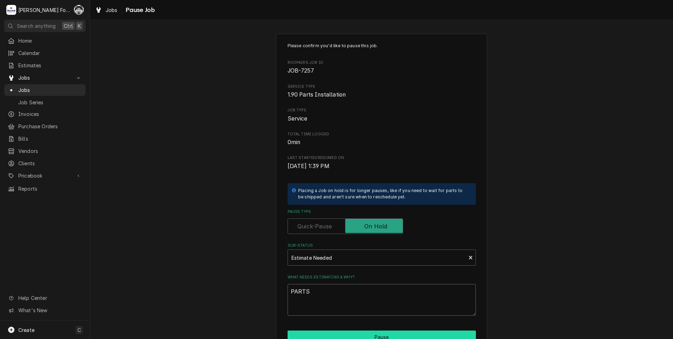
type textarea "PARTS"
click at [337, 332] on button "Pause" at bounding box center [382, 336] width 188 height 13
type textarea "x"
